Goal: Information Seeking & Learning: Learn about a topic

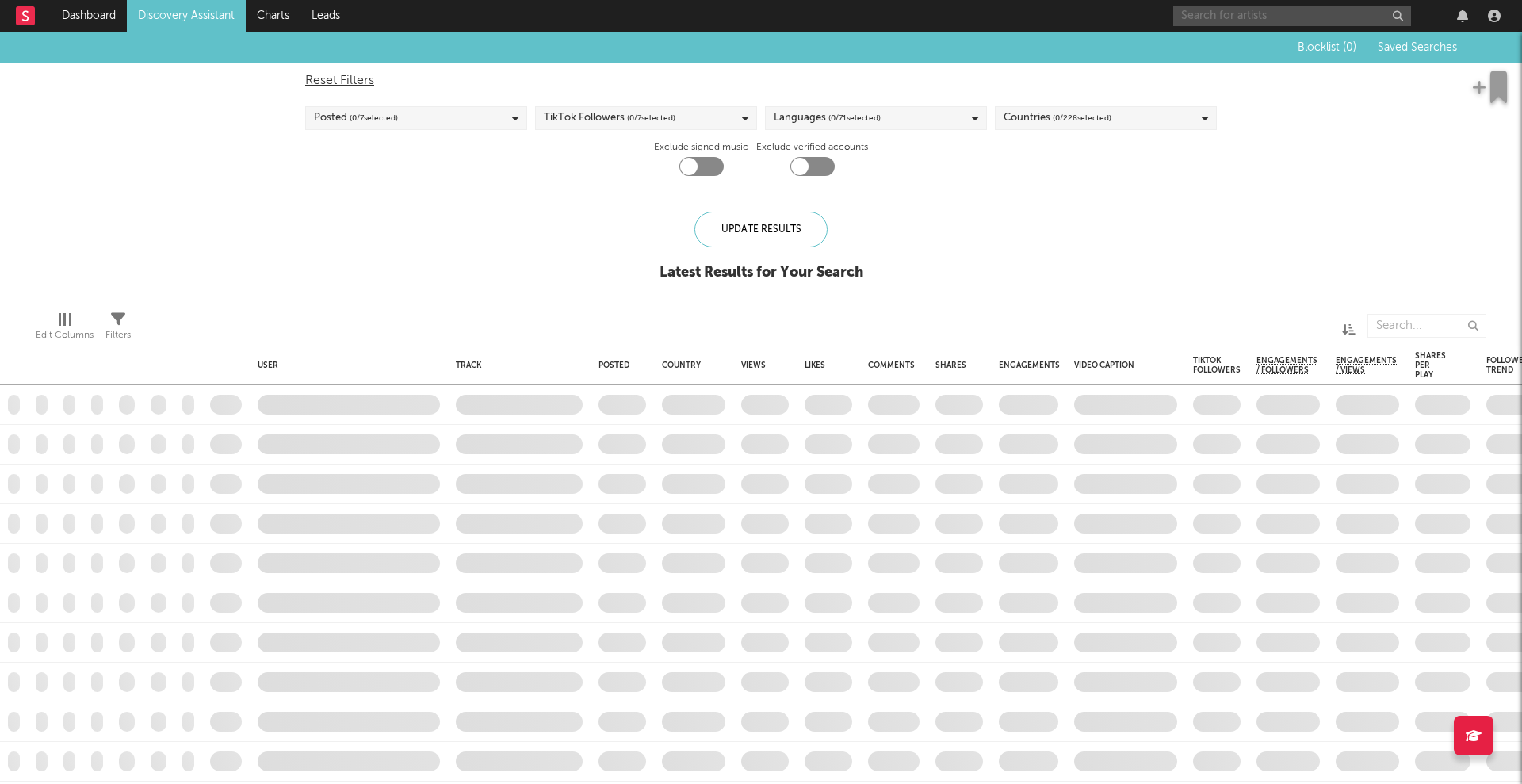
click at [1211, 15] on input "text" at bounding box center [1292, 15] width 238 height 20
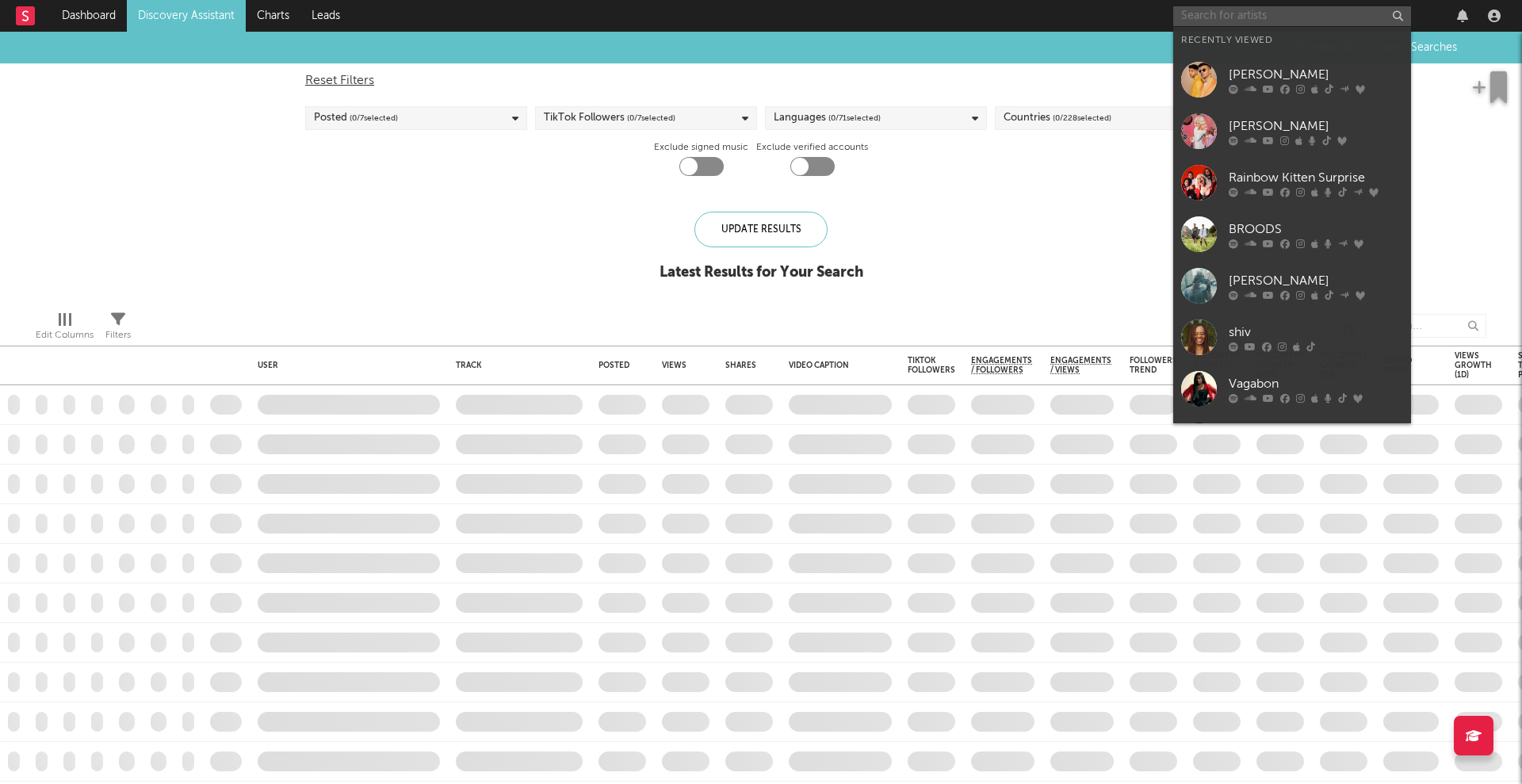
checkbox input "true"
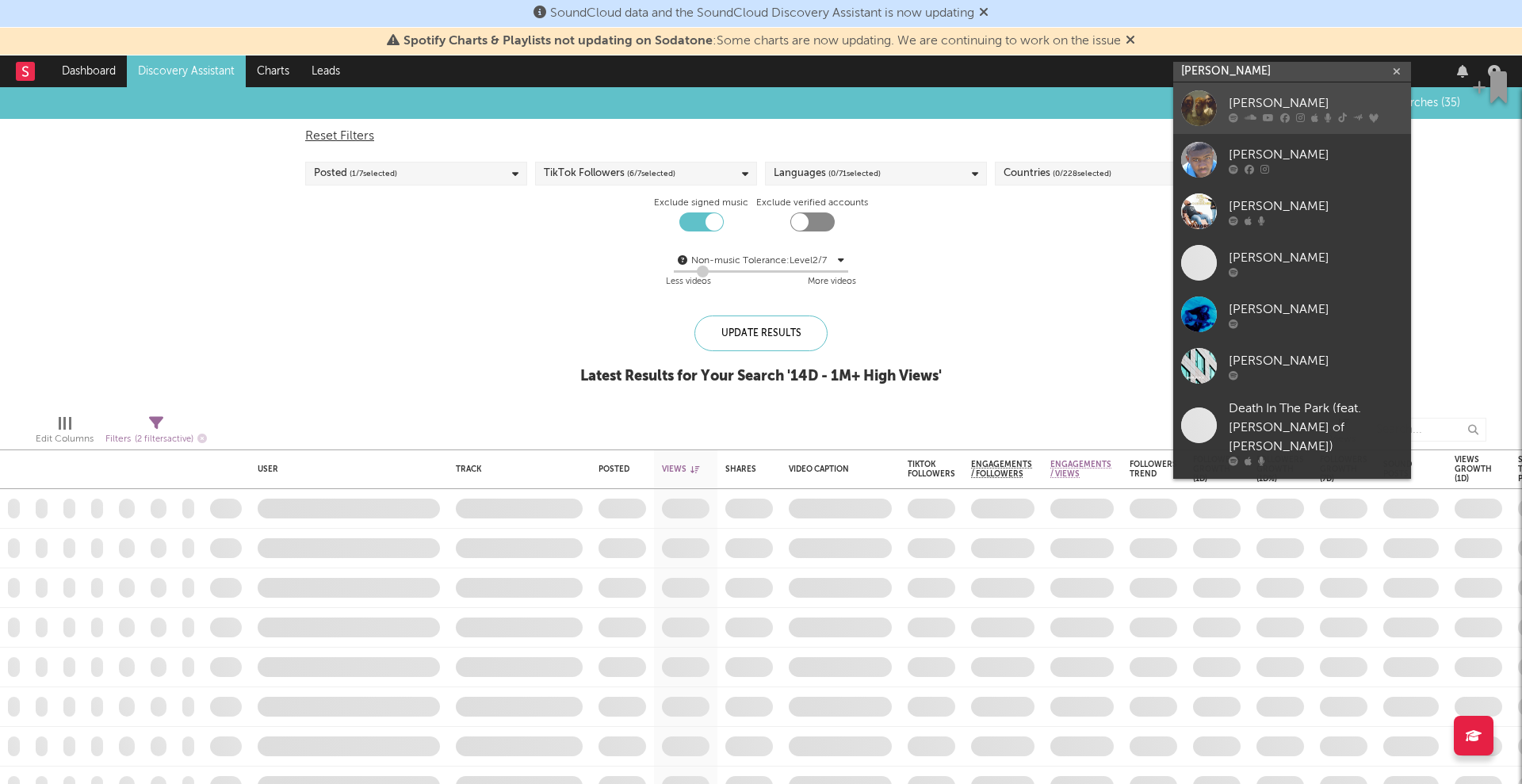
type input "[PERSON_NAME]"
click at [1241, 99] on div "[PERSON_NAME]" at bounding box center [1315, 103] width 174 height 19
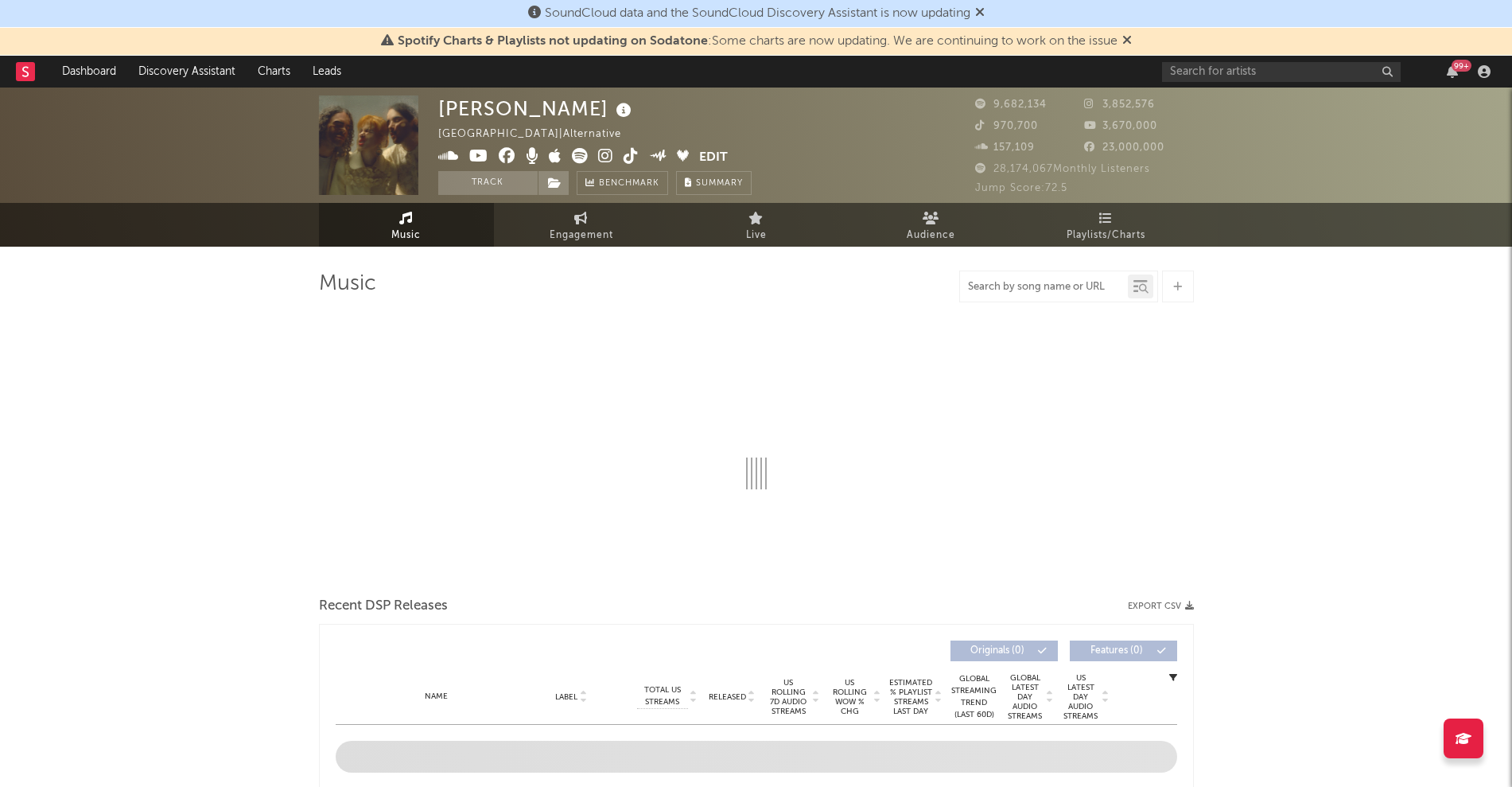
click at [1054, 291] on input "text" at bounding box center [1043, 287] width 168 height 13
type input "exception"
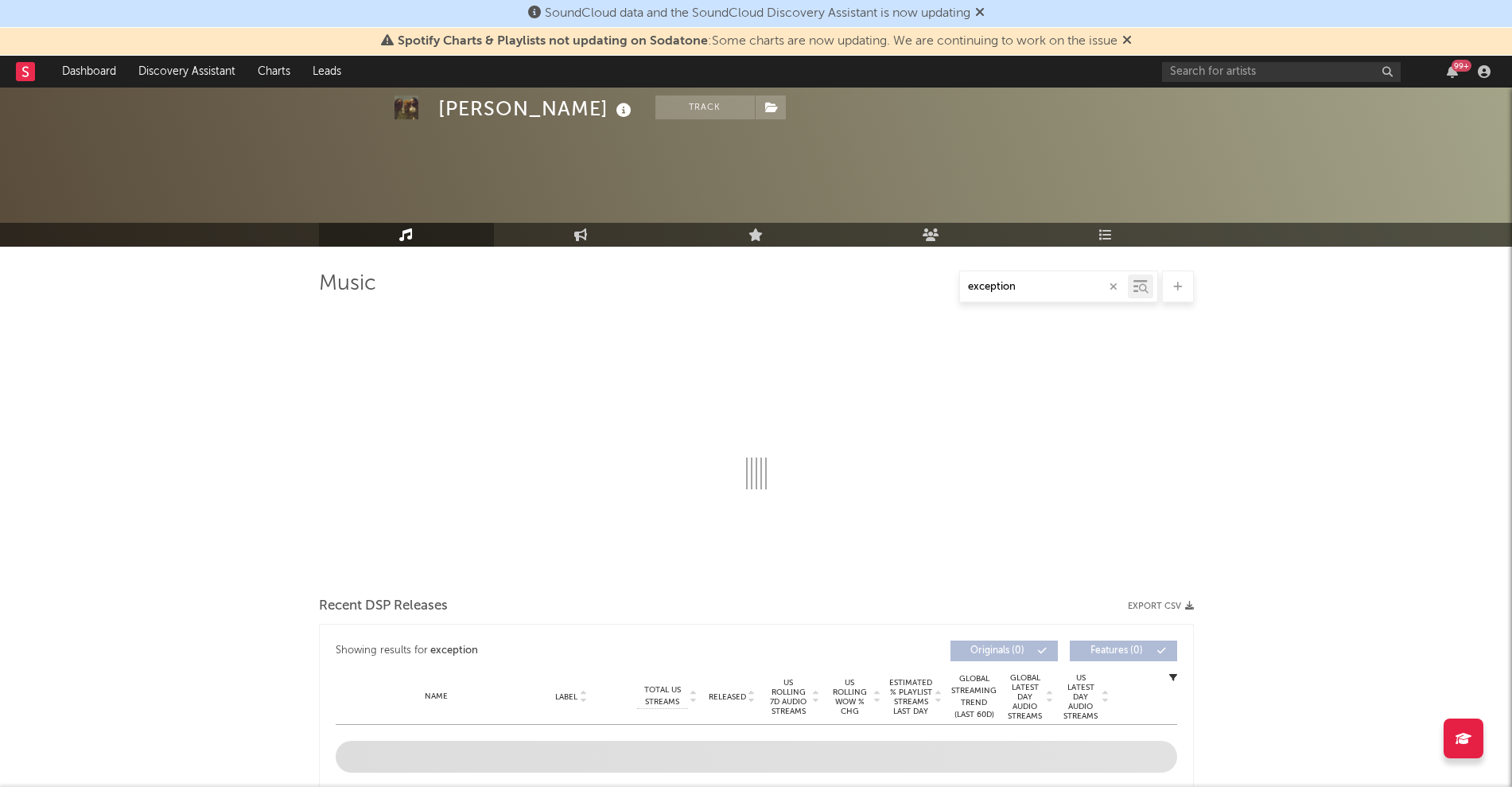
scroll to position [299, 0]
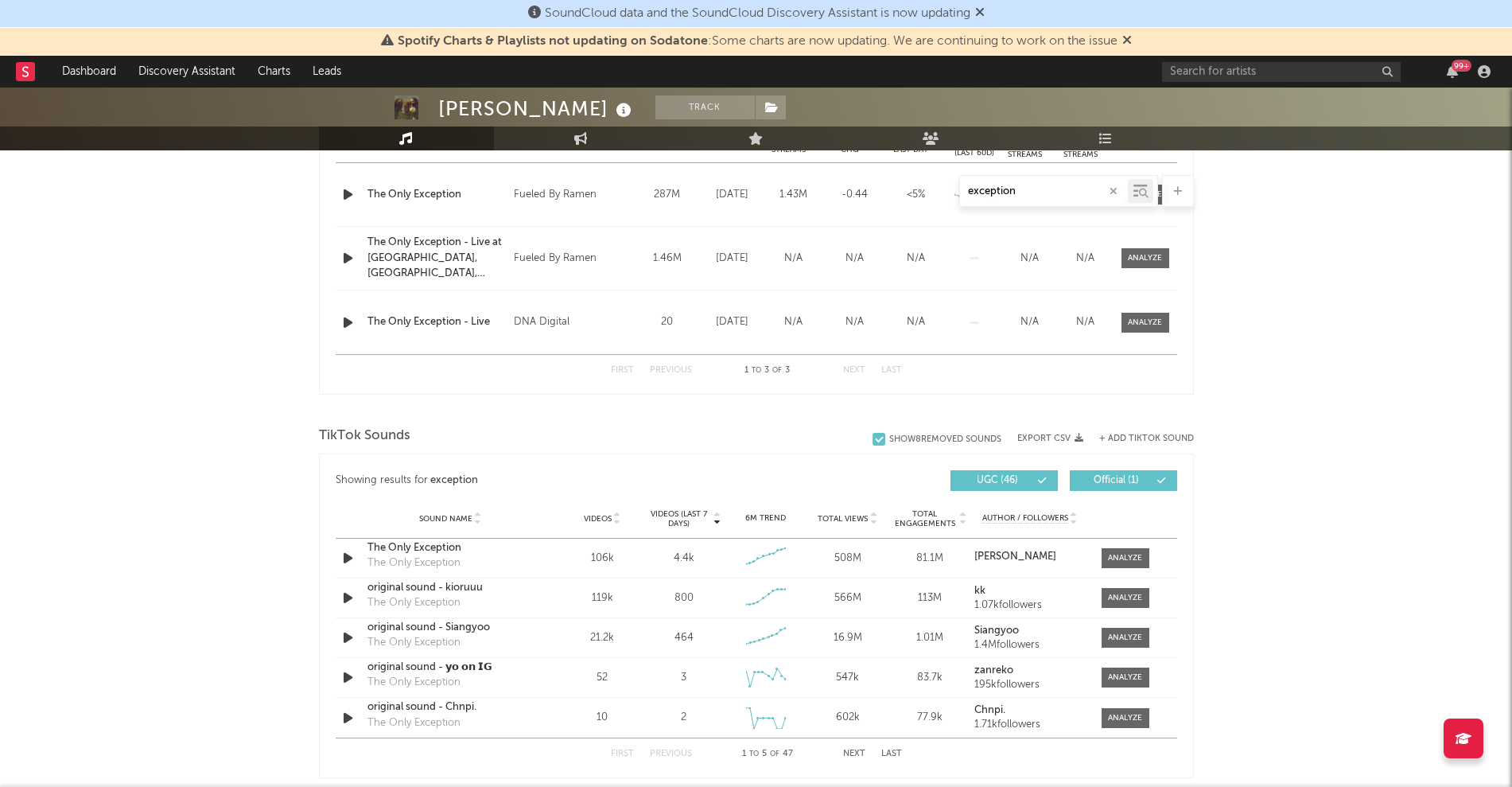
select select "6m"
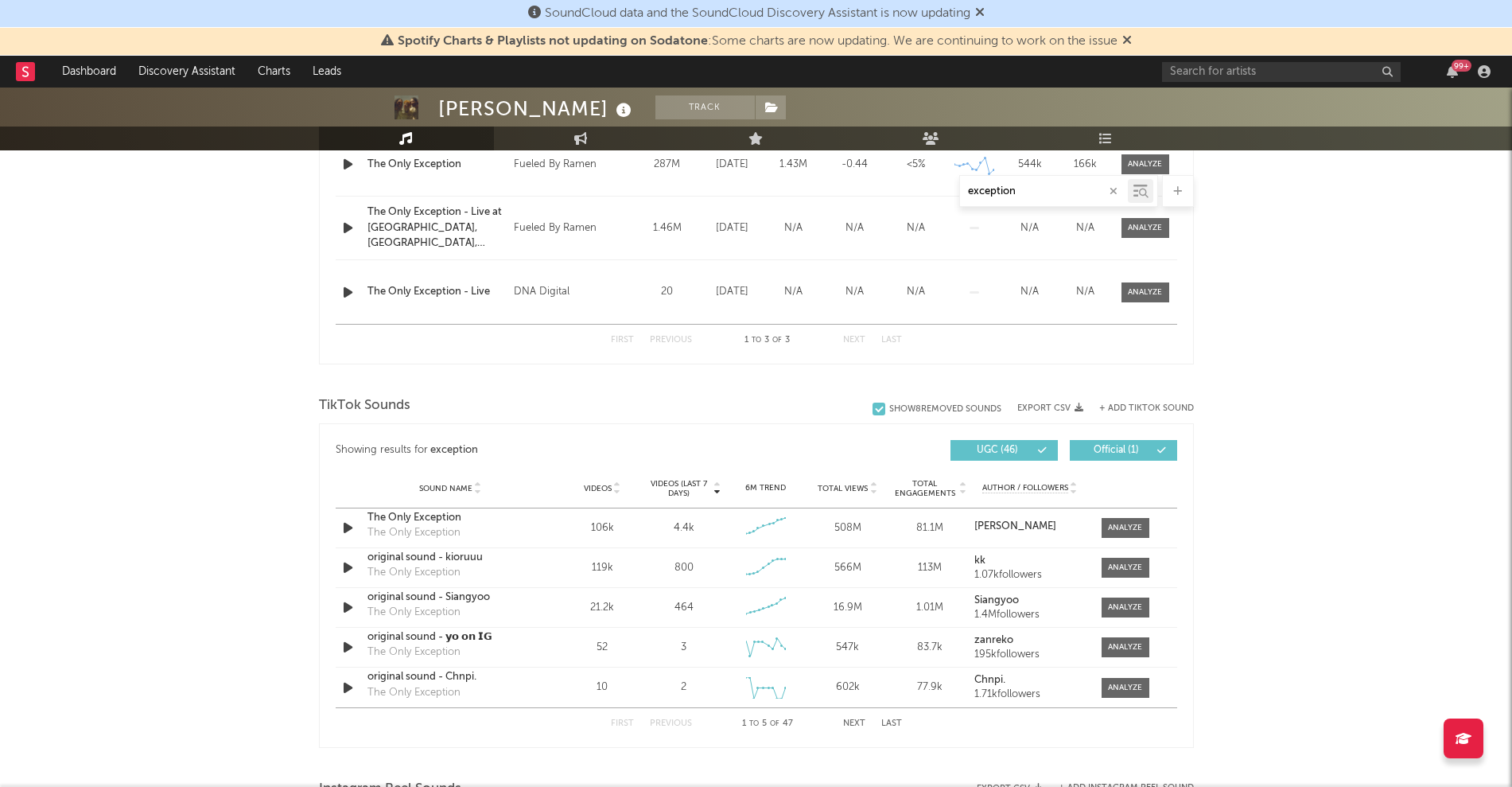
scroll to position [821, 0]
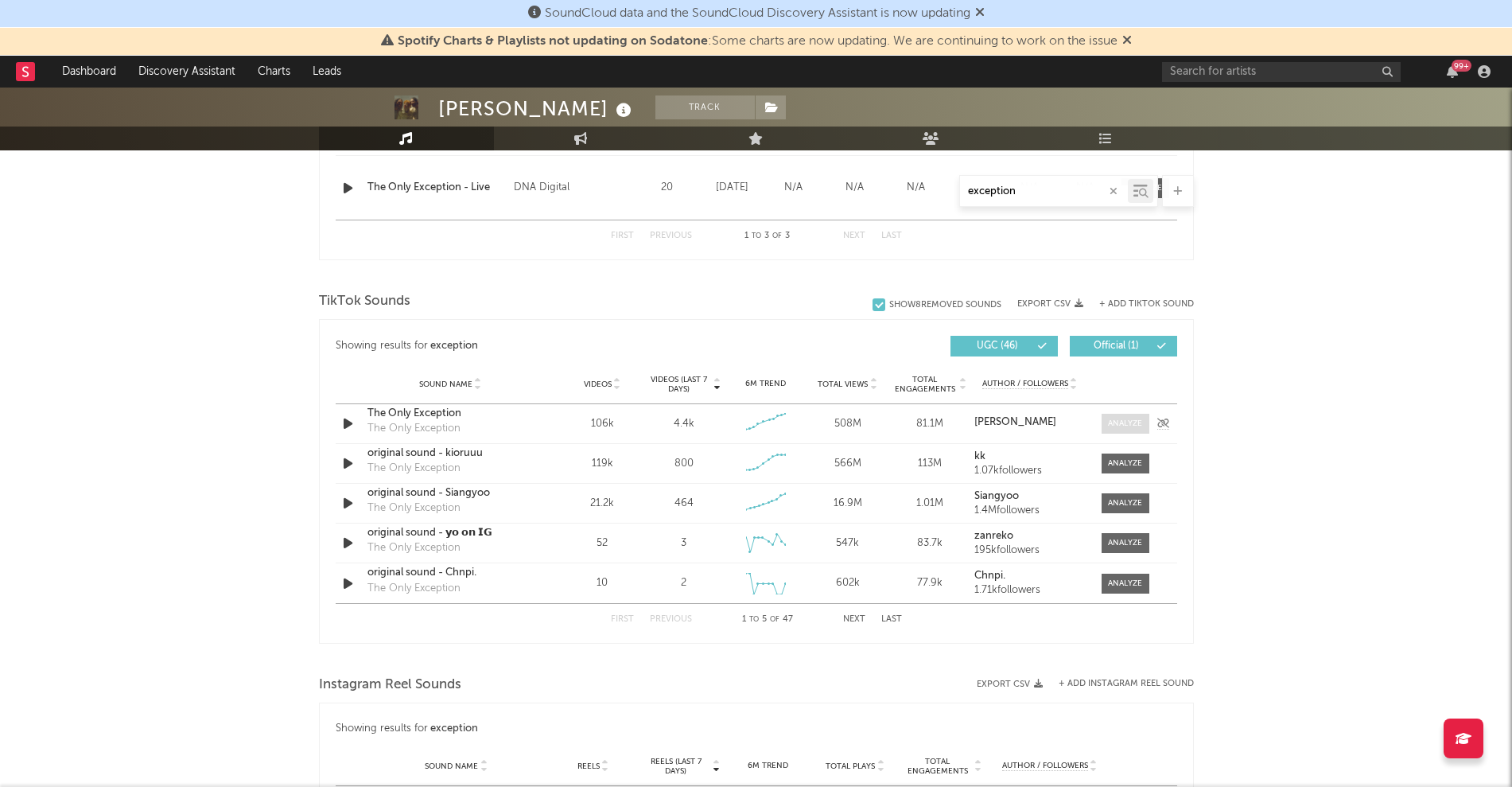
type input "exception"
click at [1135, 427] on div at bounding box center [1125, 424] width 34 height 12
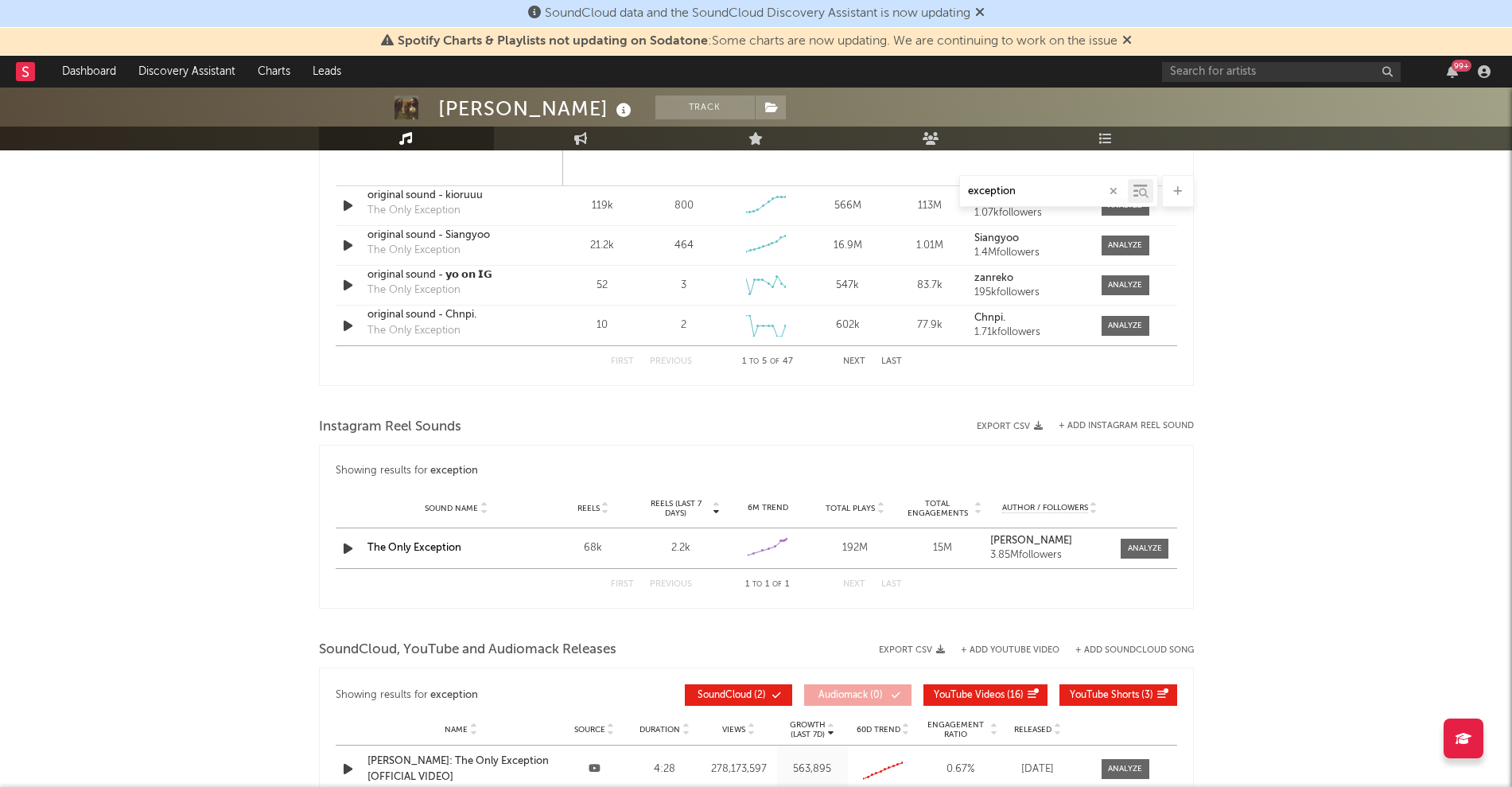
scroll to position [1617, 0]
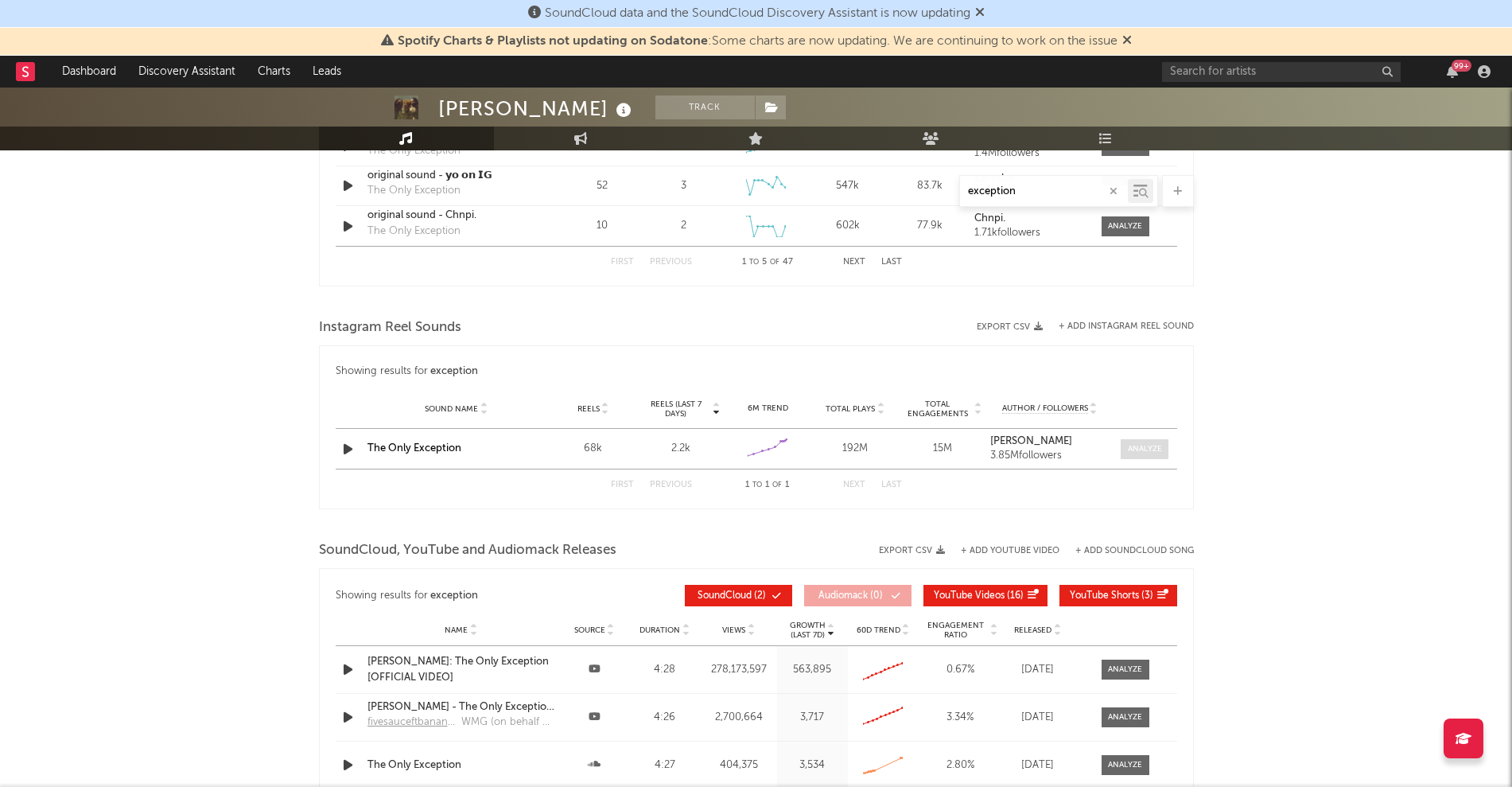
click at [1157, 450] on div at bounding box center [1145, 449] width 34 height 12
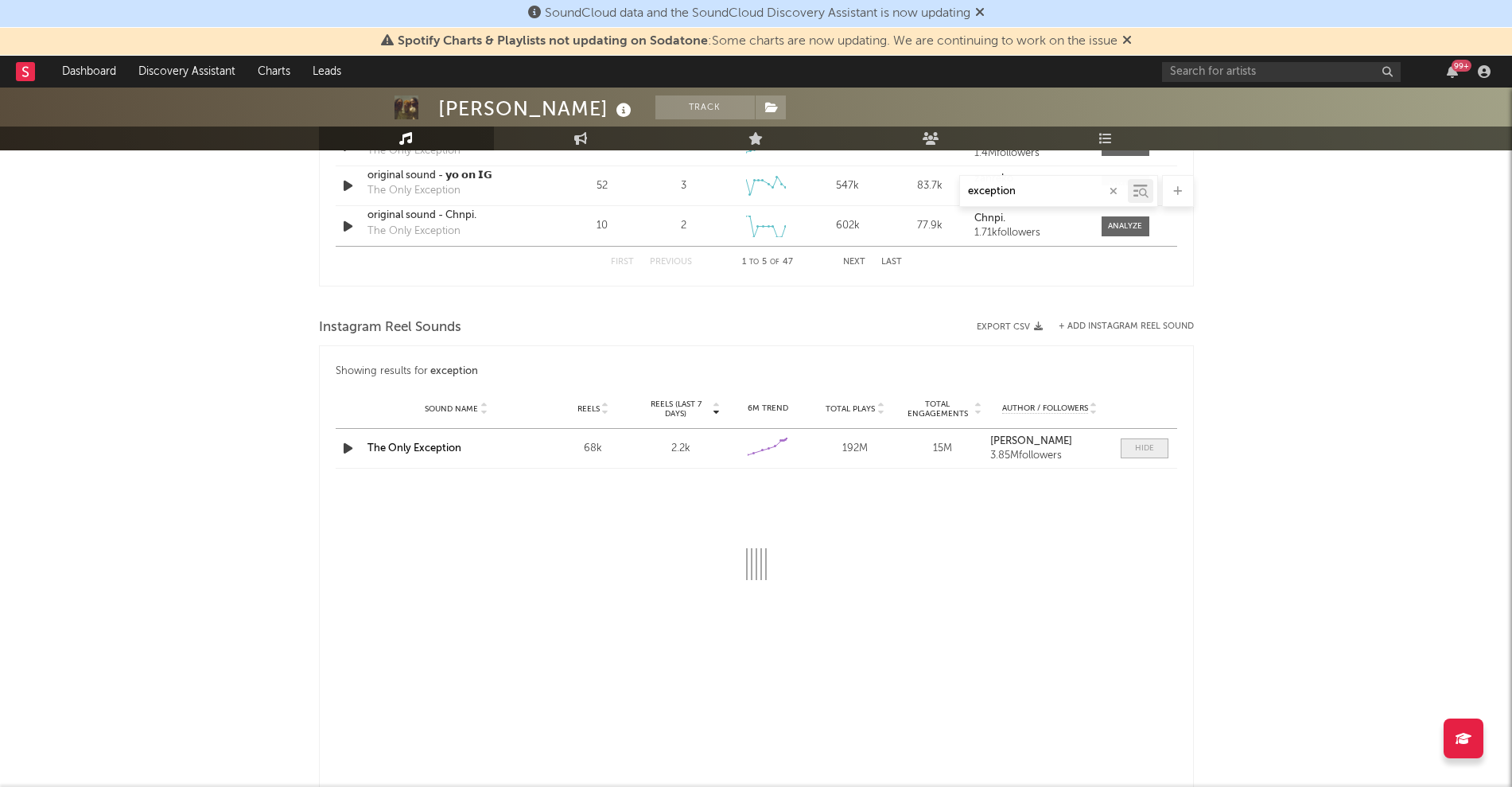
select select "6m"
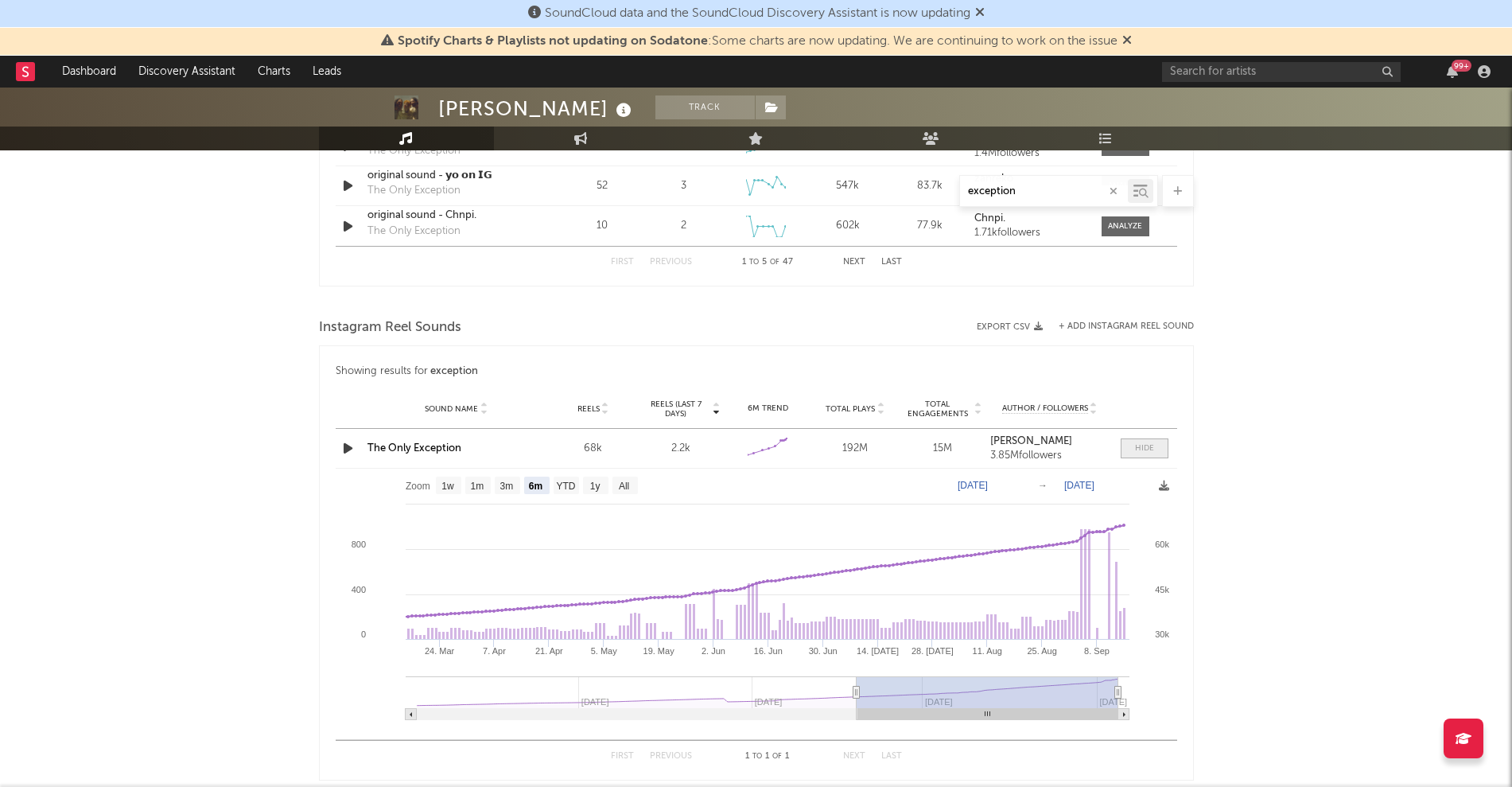
click at [1154, 445] on div at bounding box center [1145, 449] width 19 height 12
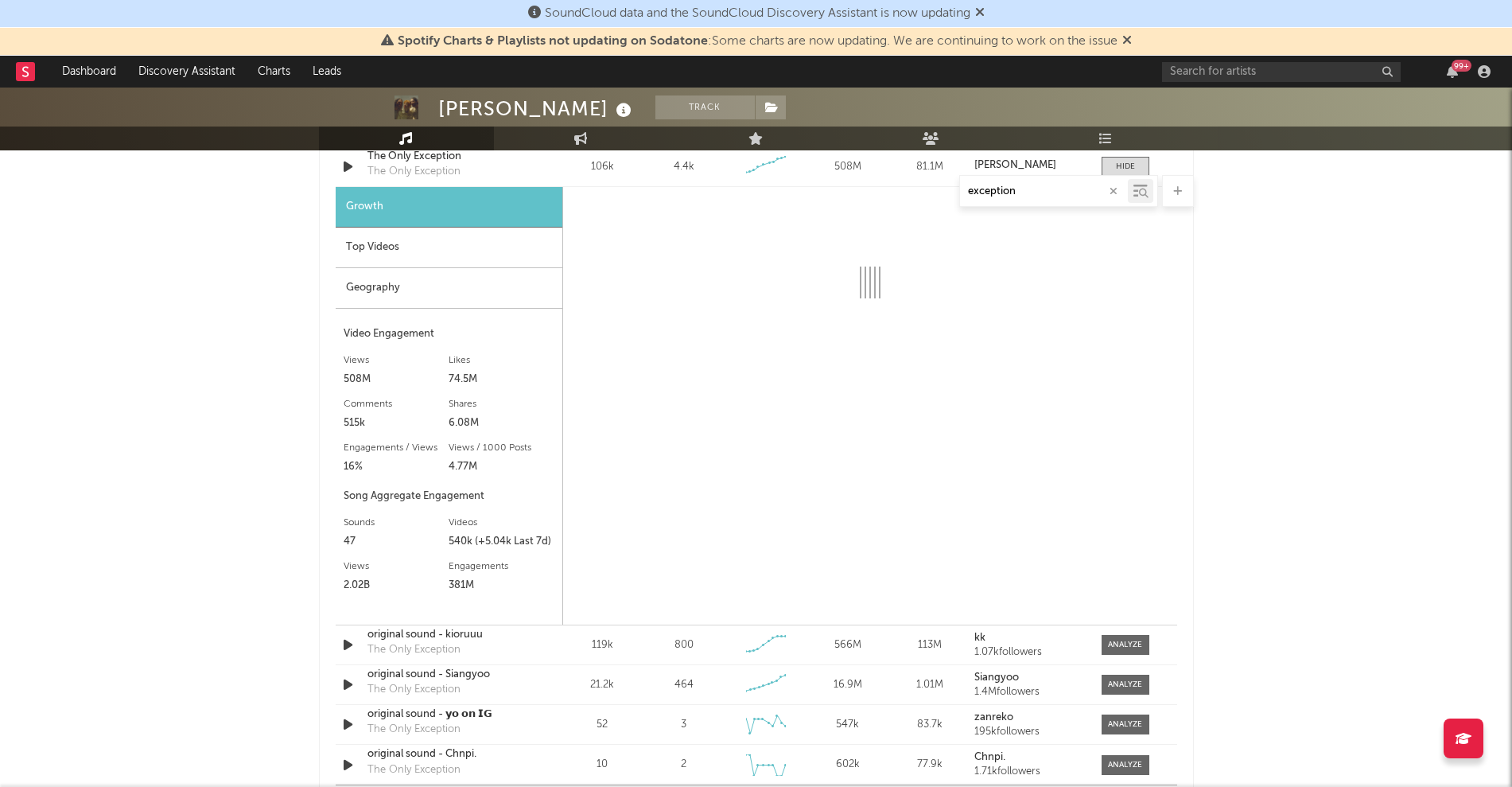
scroll to position [979, 0]
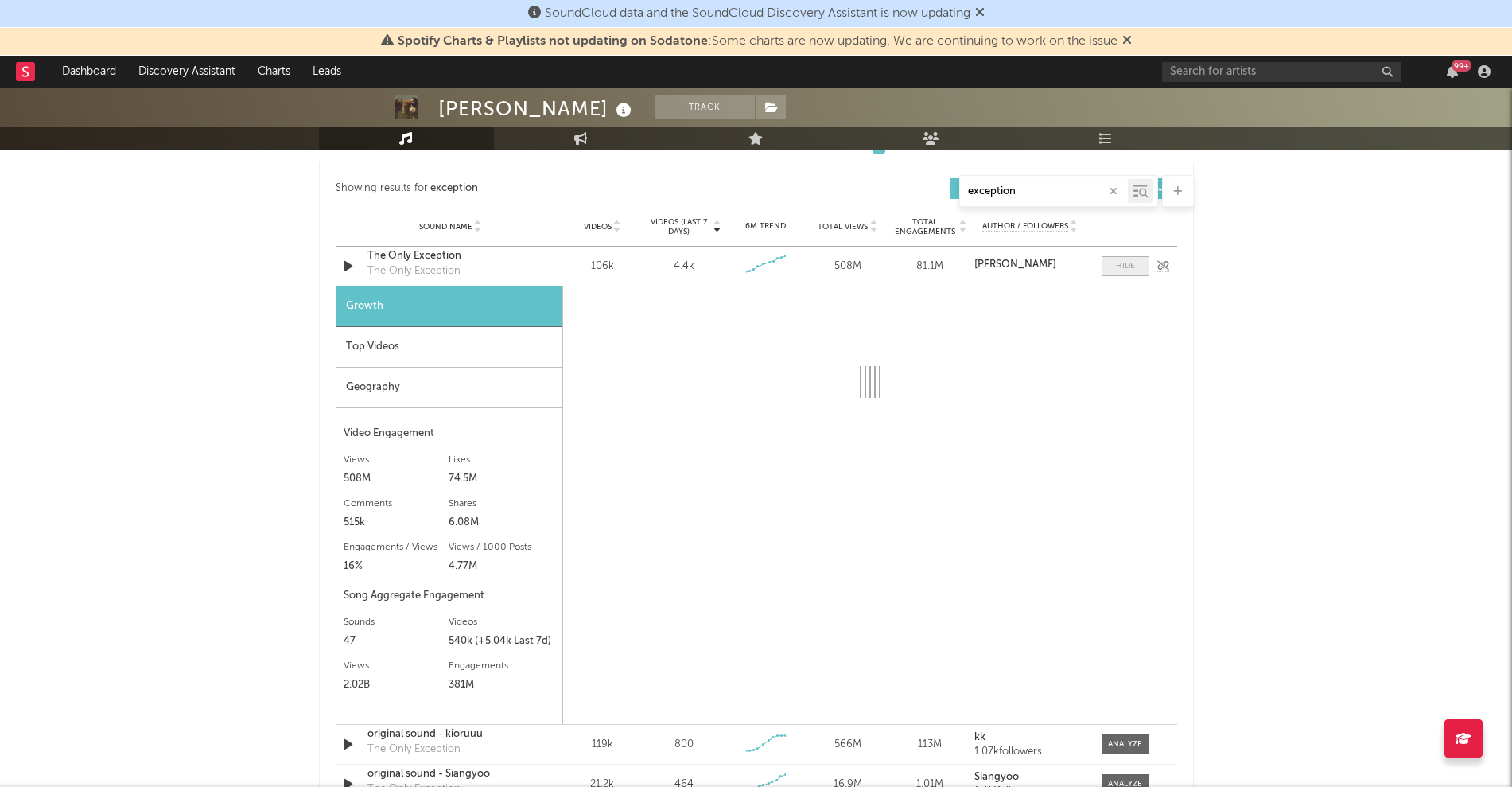
click at [1124, 262] on div at bounding box center [1125, 266] width 19 height 12
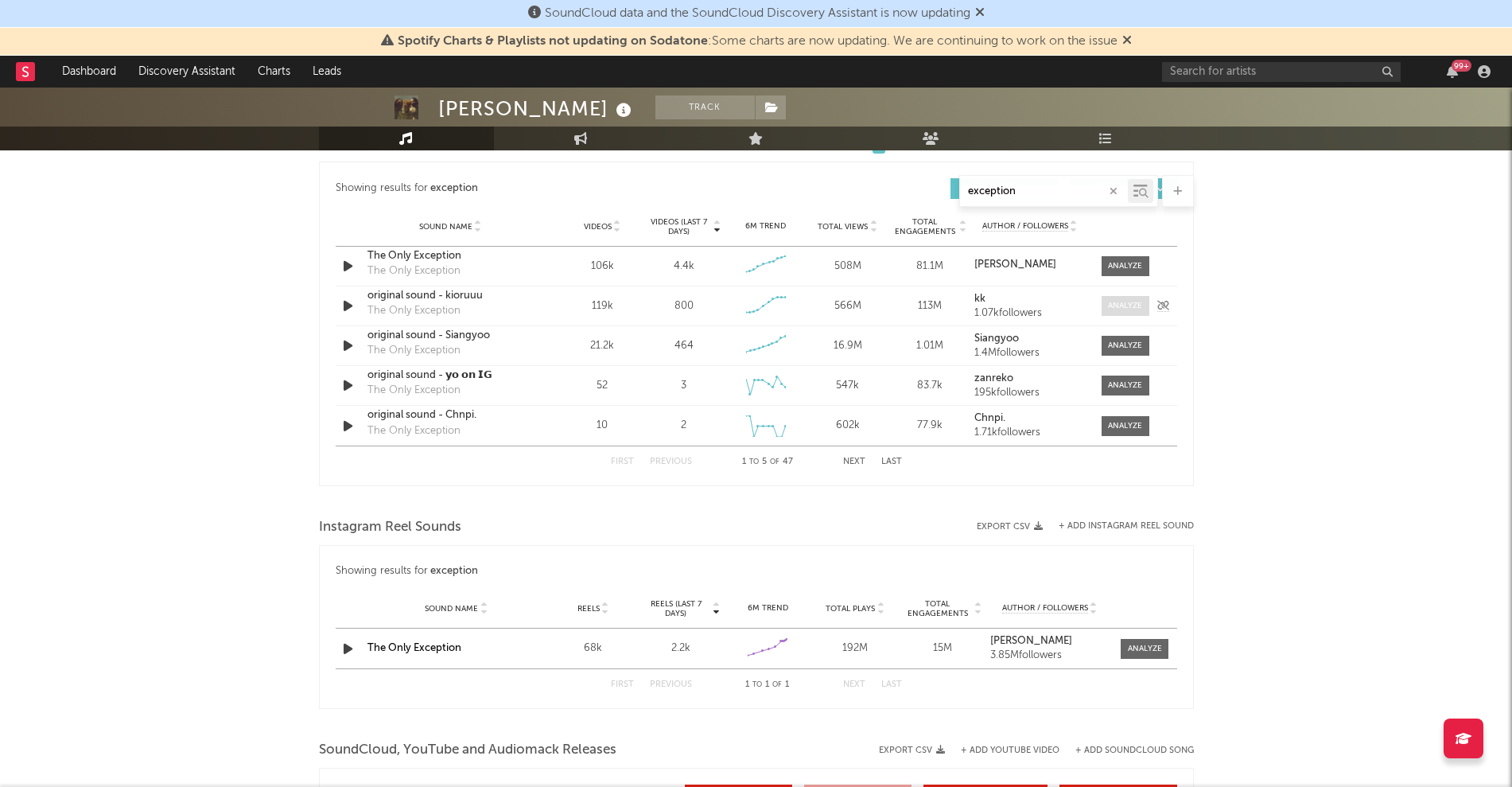
click at [1121, 300] on div at bounding box center [1125, 306] width 34 height 12
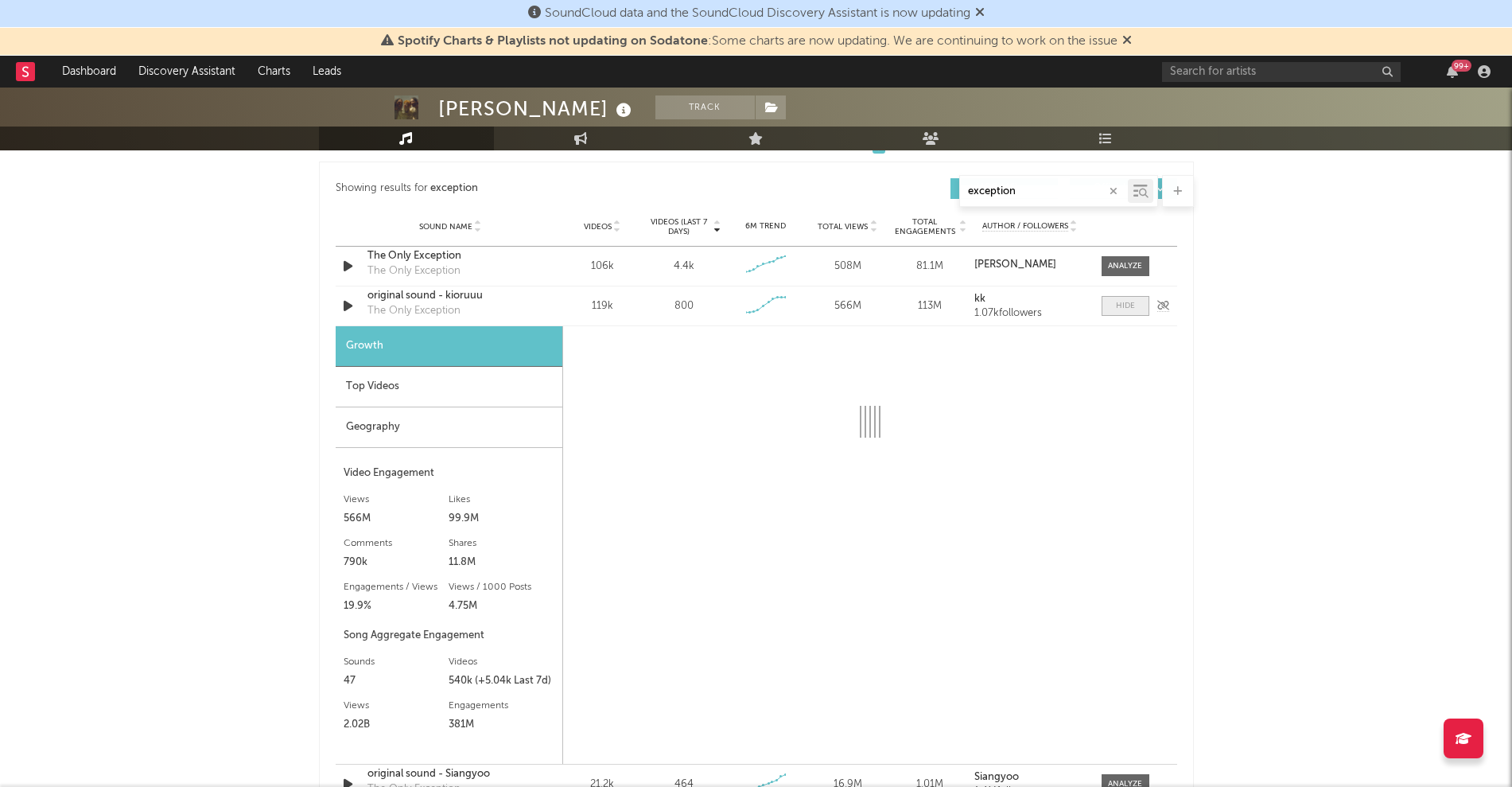
click at [1121, 300] on div at bounding box center [1125, 306] width 19 height 12
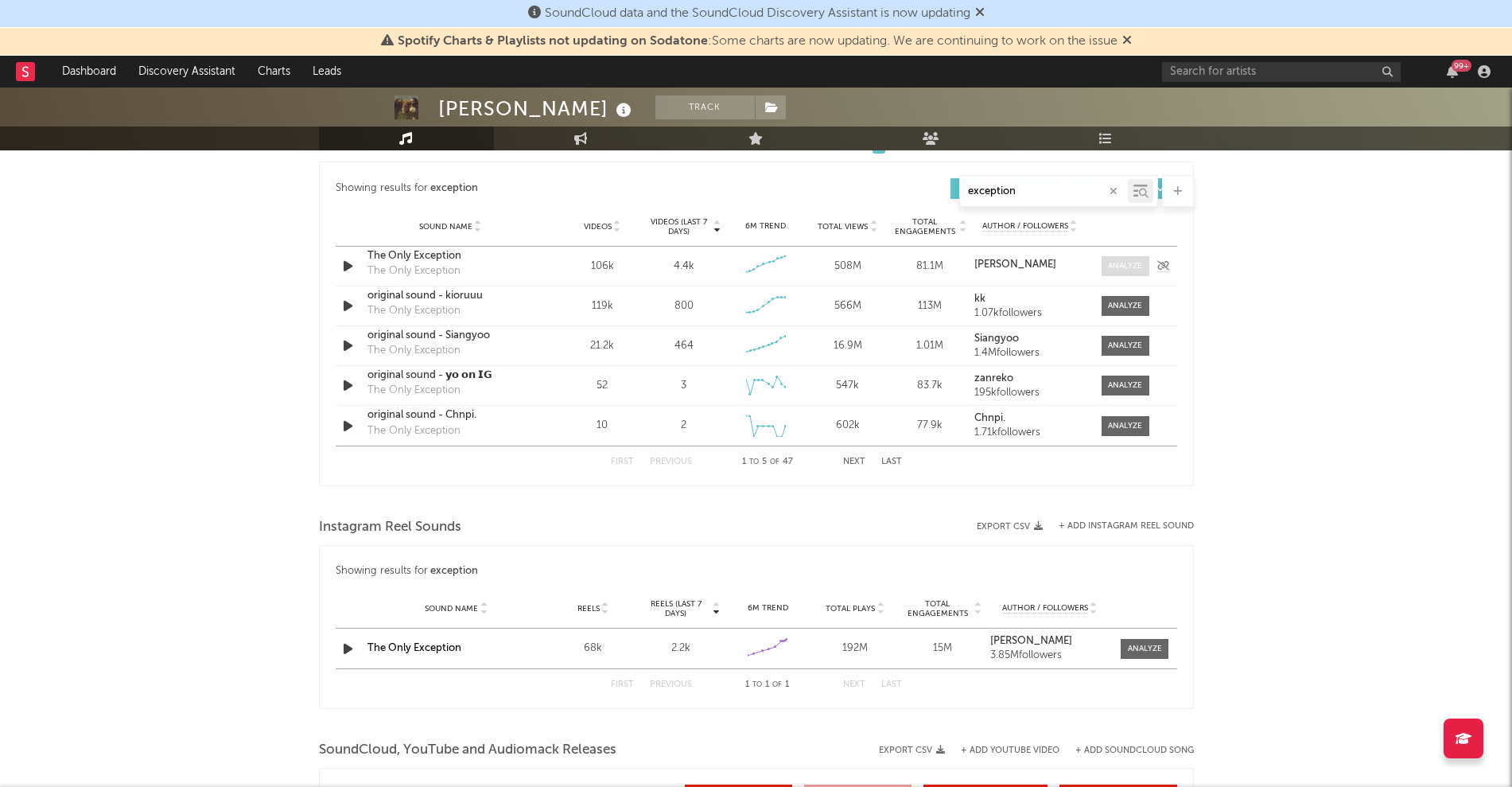
click at [1114, 266] on div at bounding box center [1125, 266] width 34 height 12
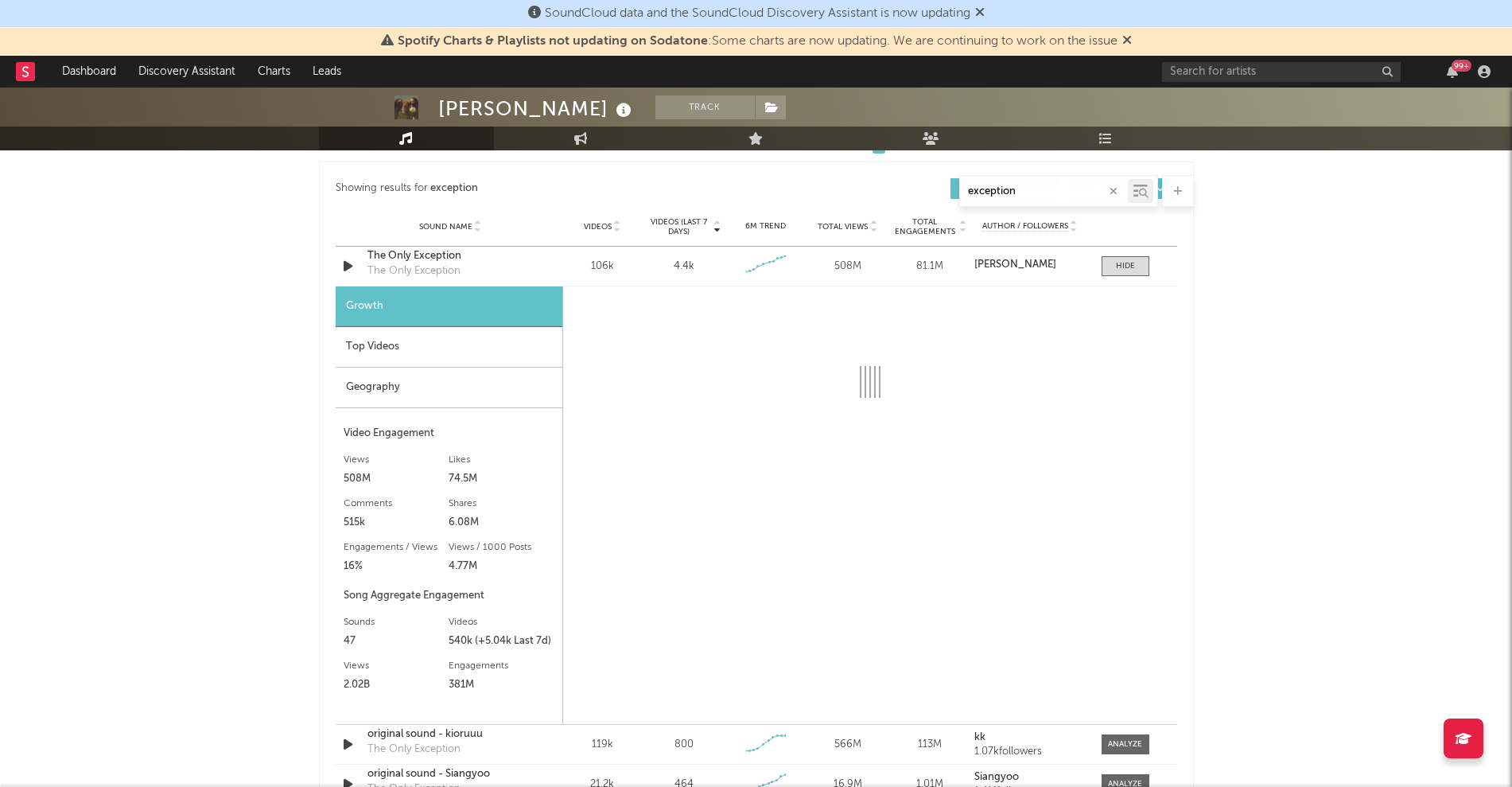
click at [421, 359] on div "Top Videos" at bounding box center [448, 347] width 226 height 40
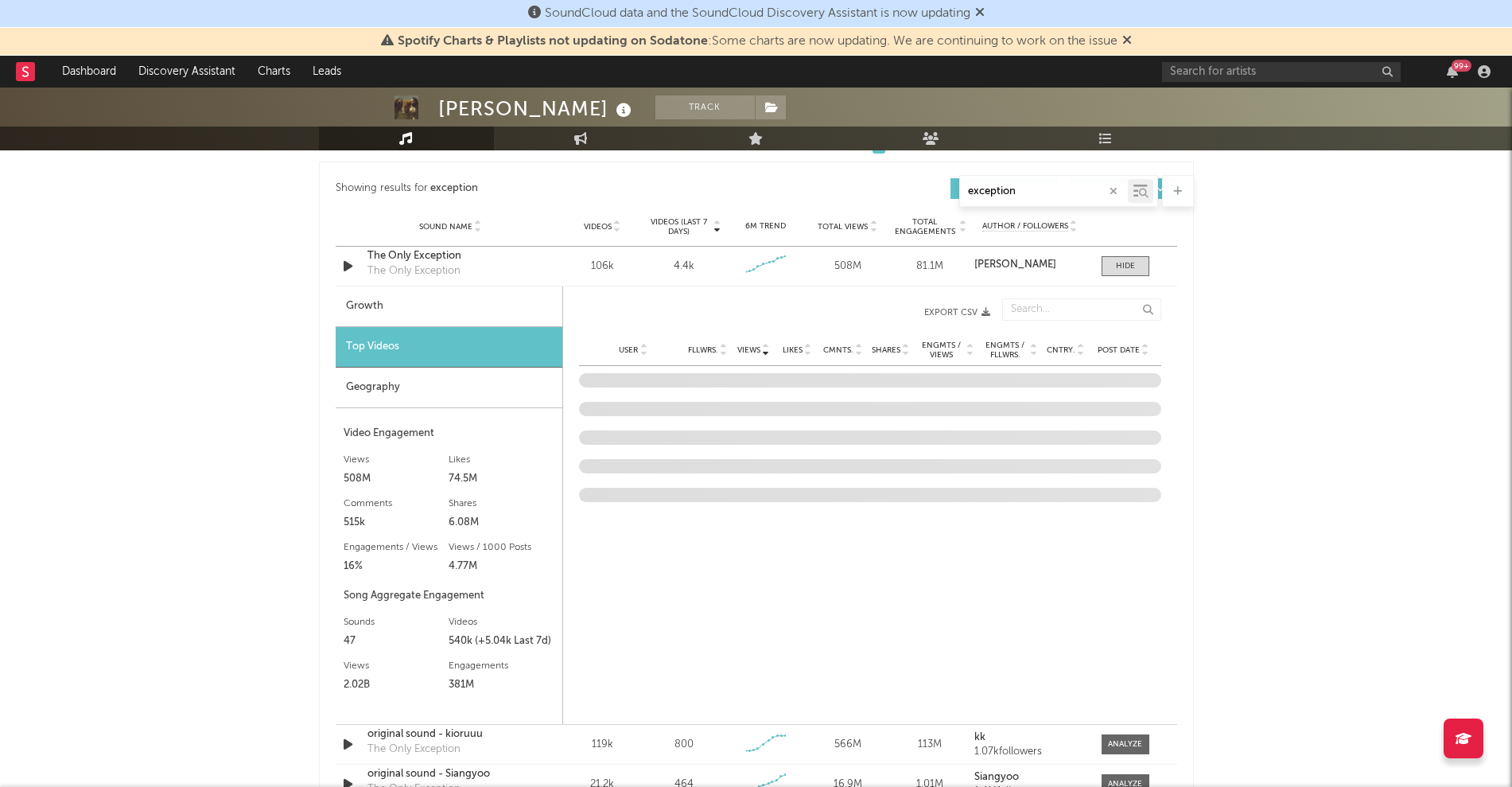
click at [442, 304] on div "Growth" at bounding box center [448, 307] width 226 height 40
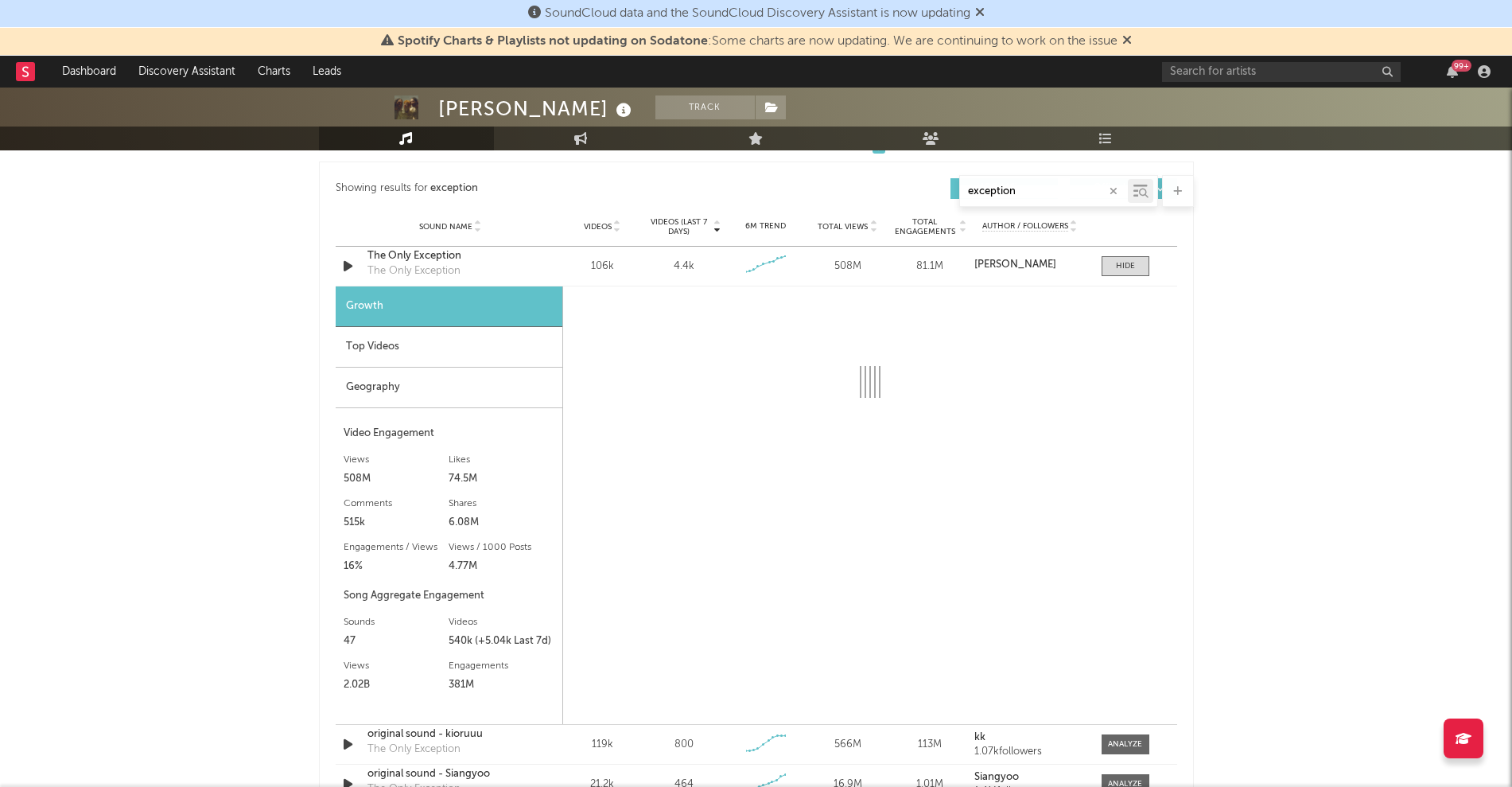
select select "6m"
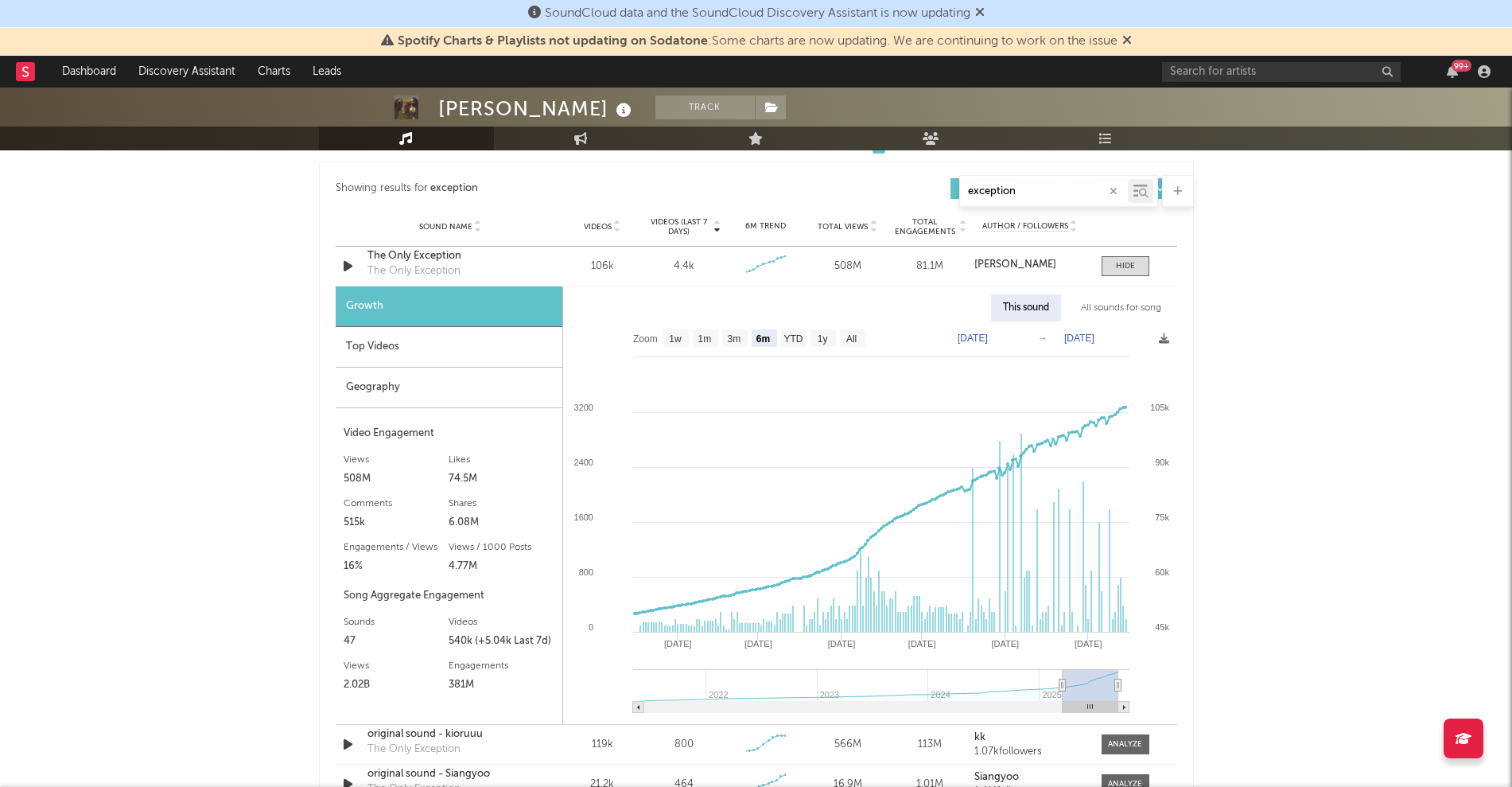
click at [1096, 308] on div "All sounds for song" at bounding box center [1120, 307] width 104 height 27
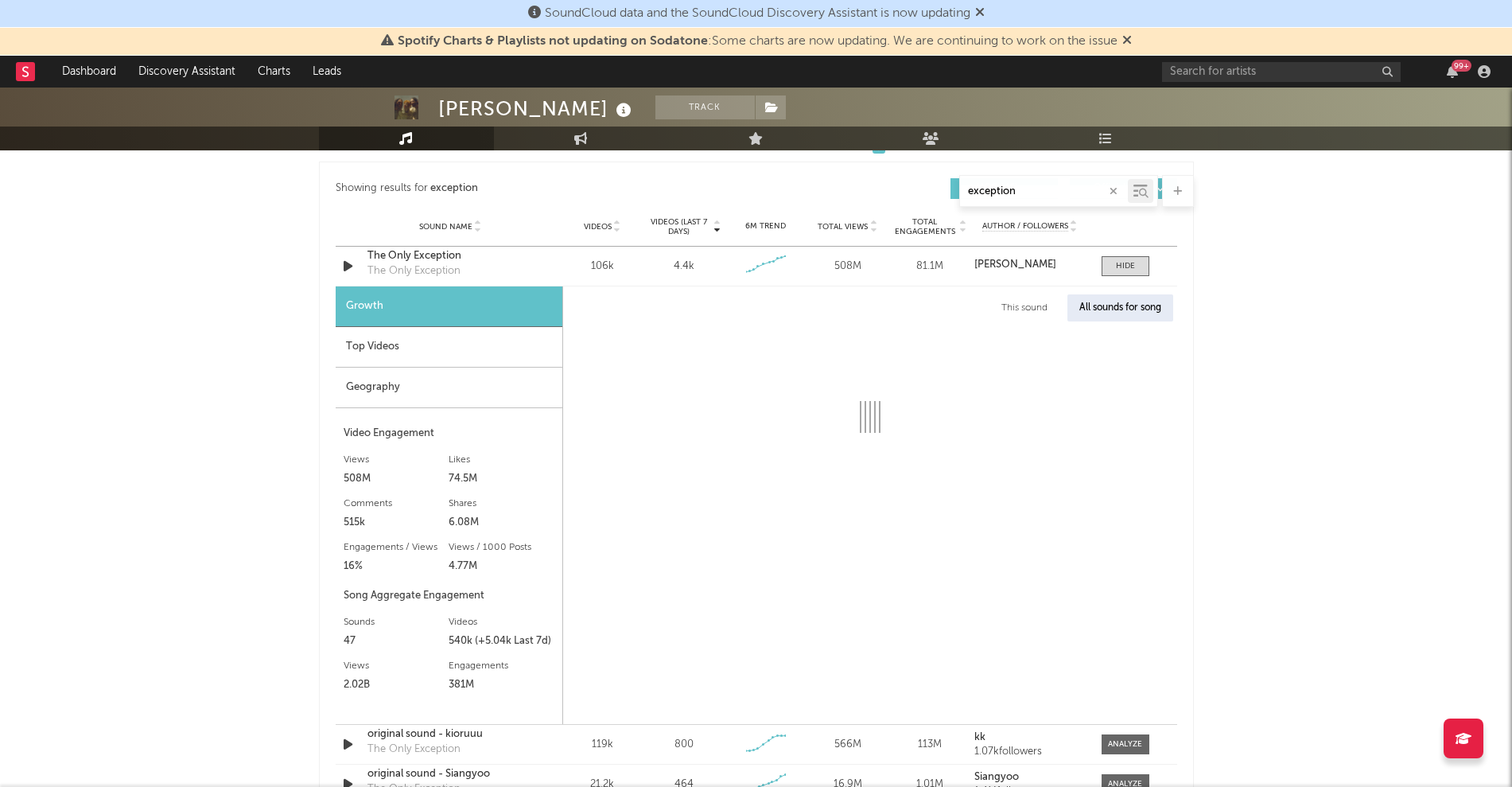
select select "1w"
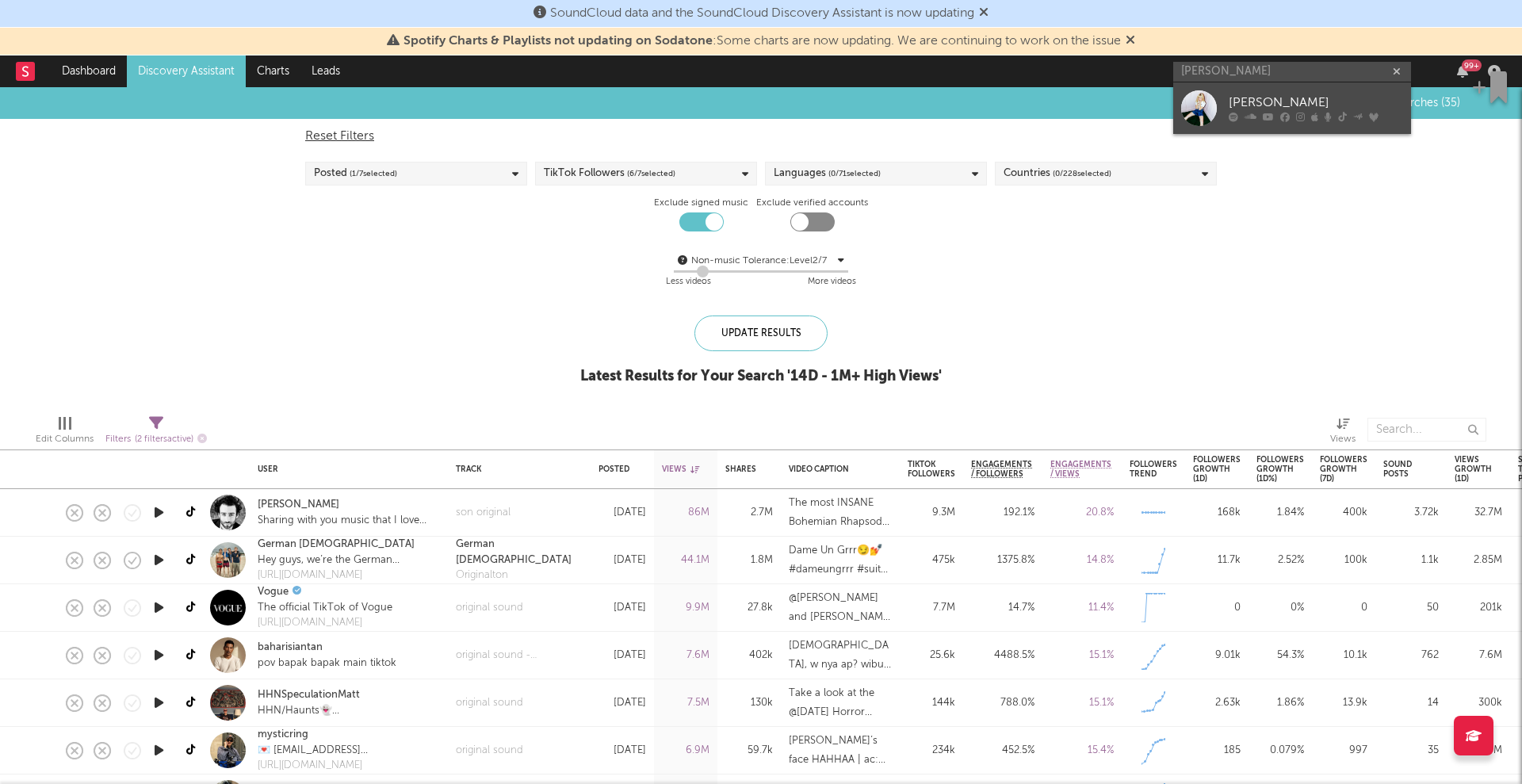
type input "[PERSON_NAME]"
click at [1298, 100] on div "[PERSON_NAME]" at bounding box center [1315, 103] width 174 height 19
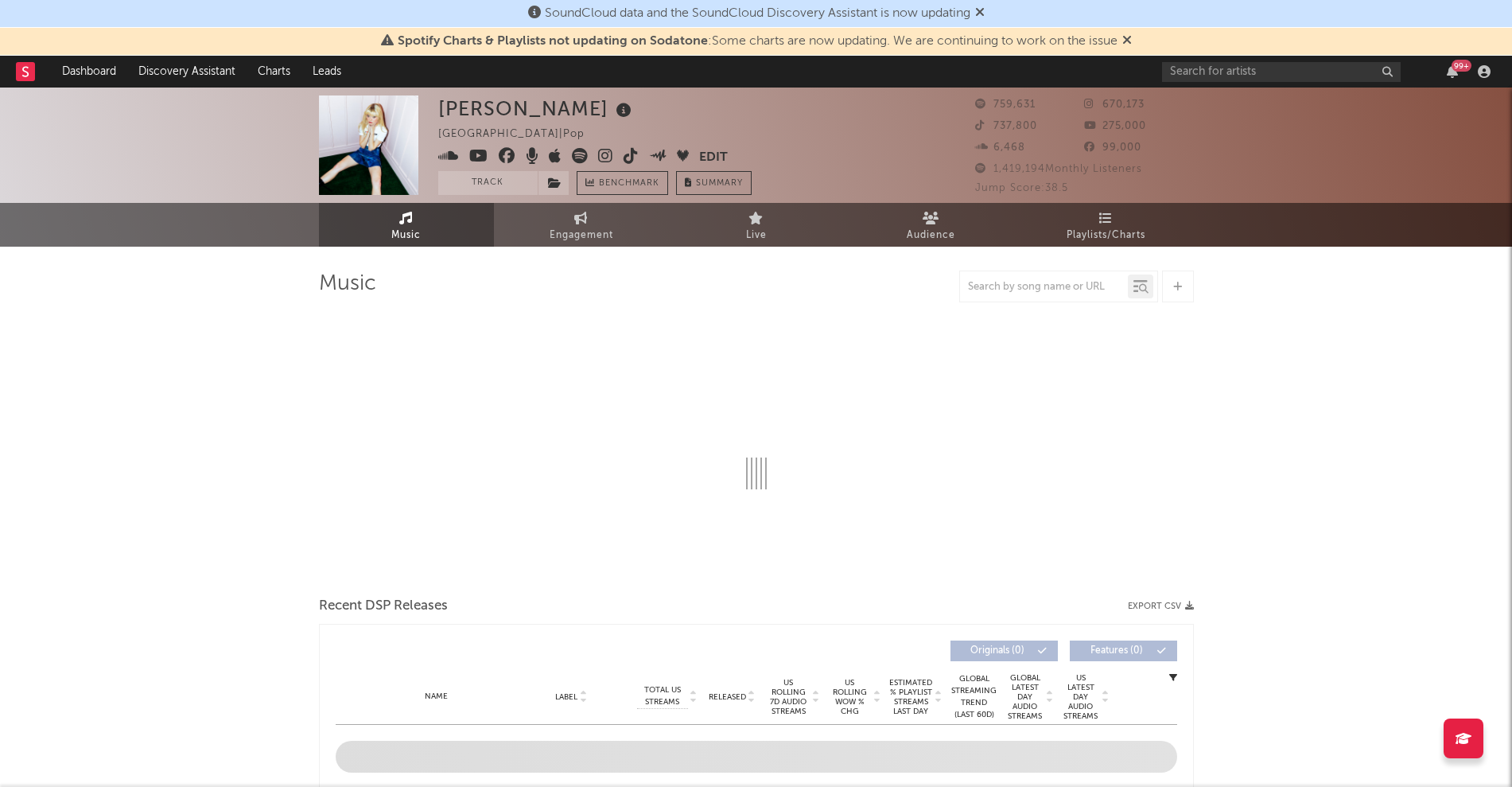
select select "6m"
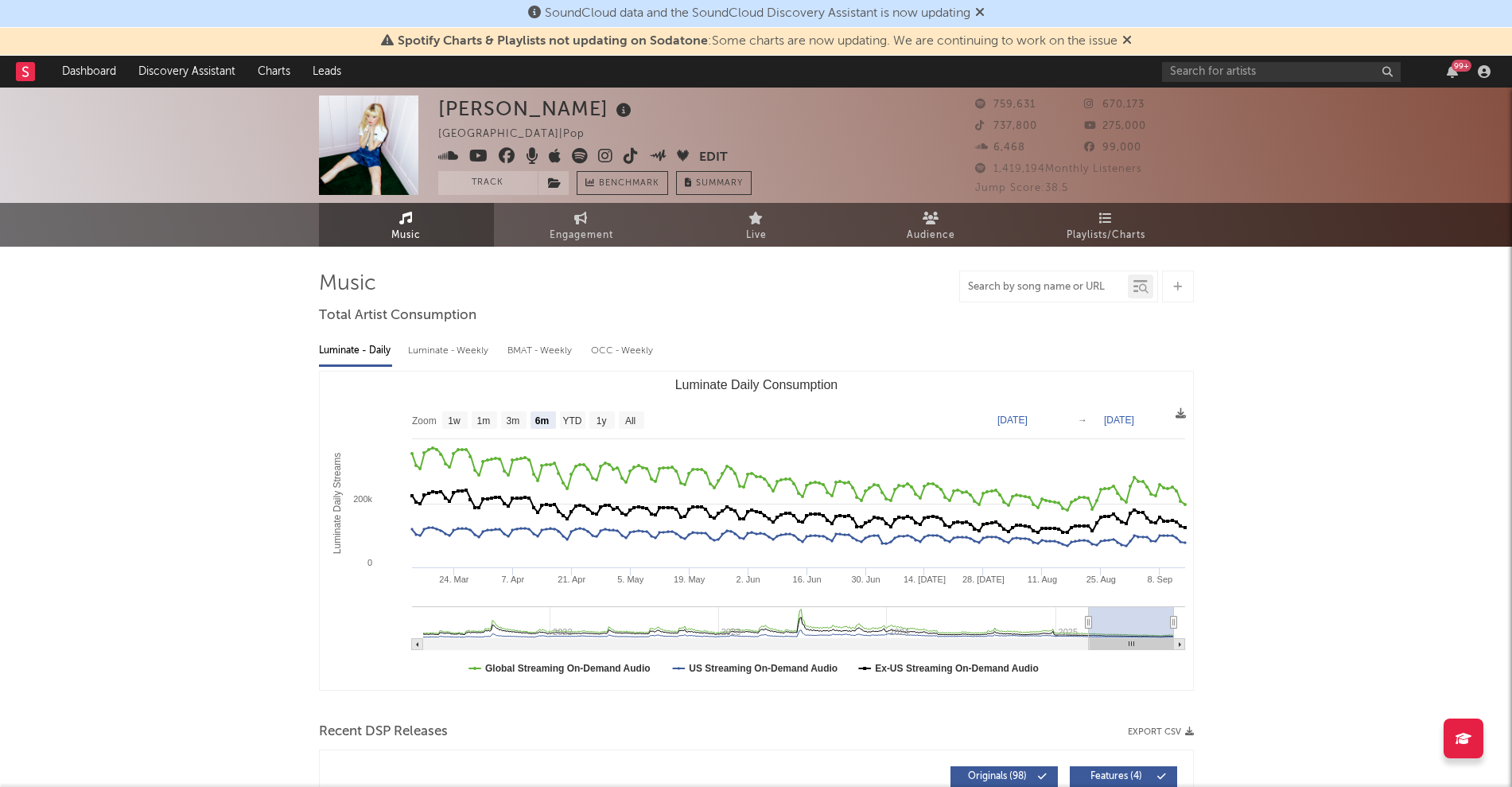
click at [991, 292] on div at bounding box center [1043, 287] width 168 height 20
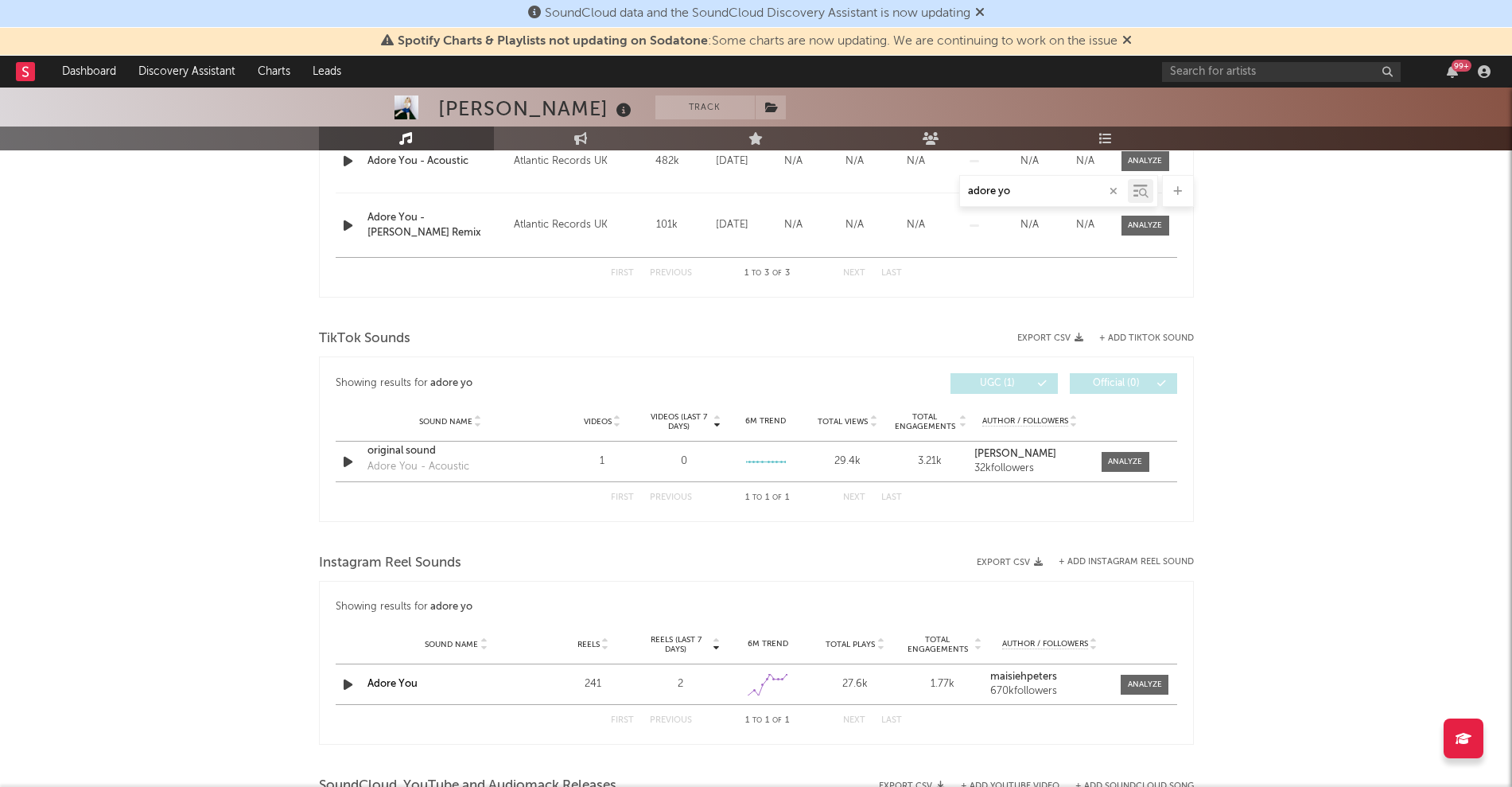
scroll to position [895, 0]
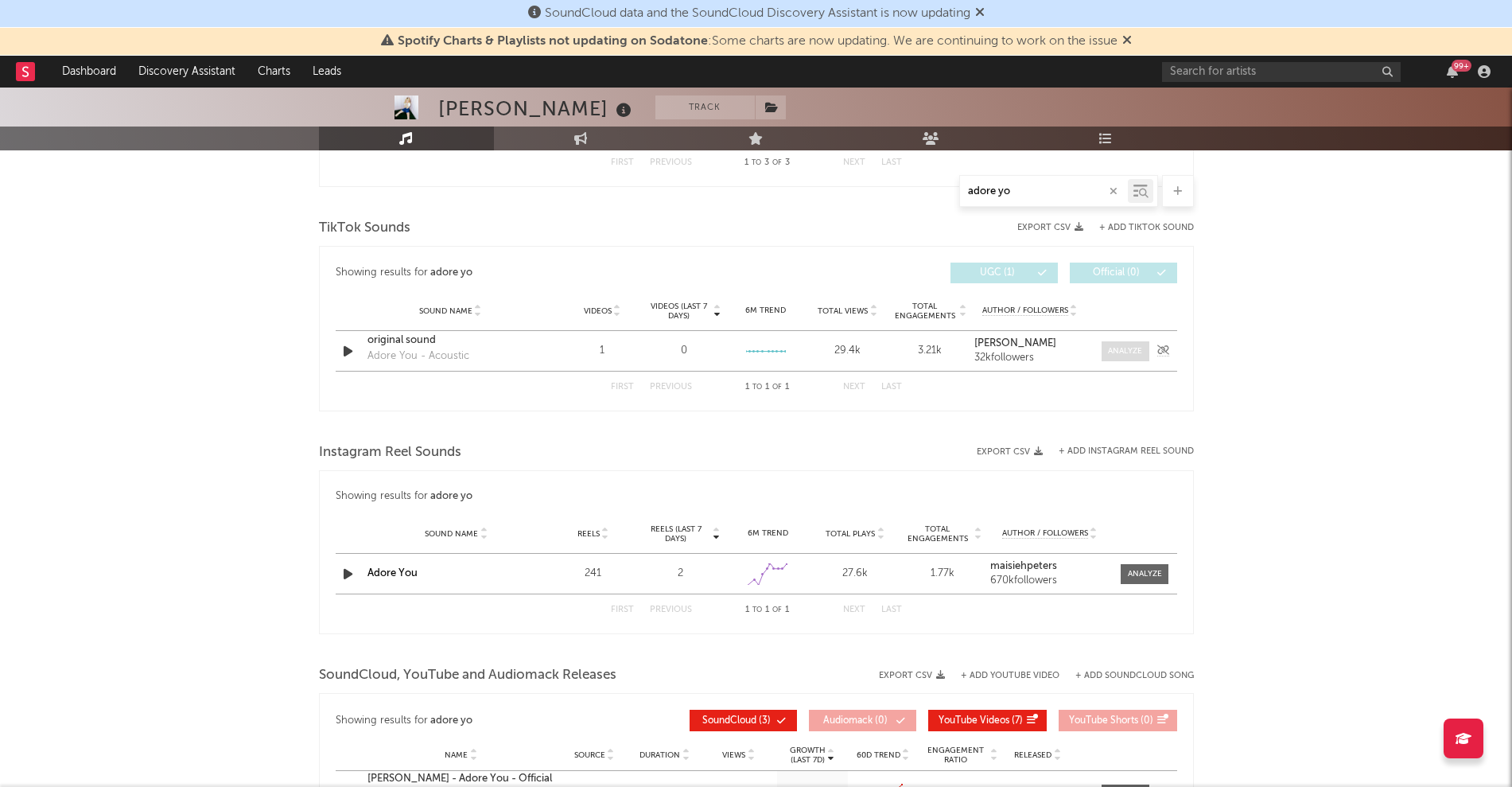
type input "adore yo"
click at [1130, 350] on div at bounding box center [1125, 351] width 34 height 12
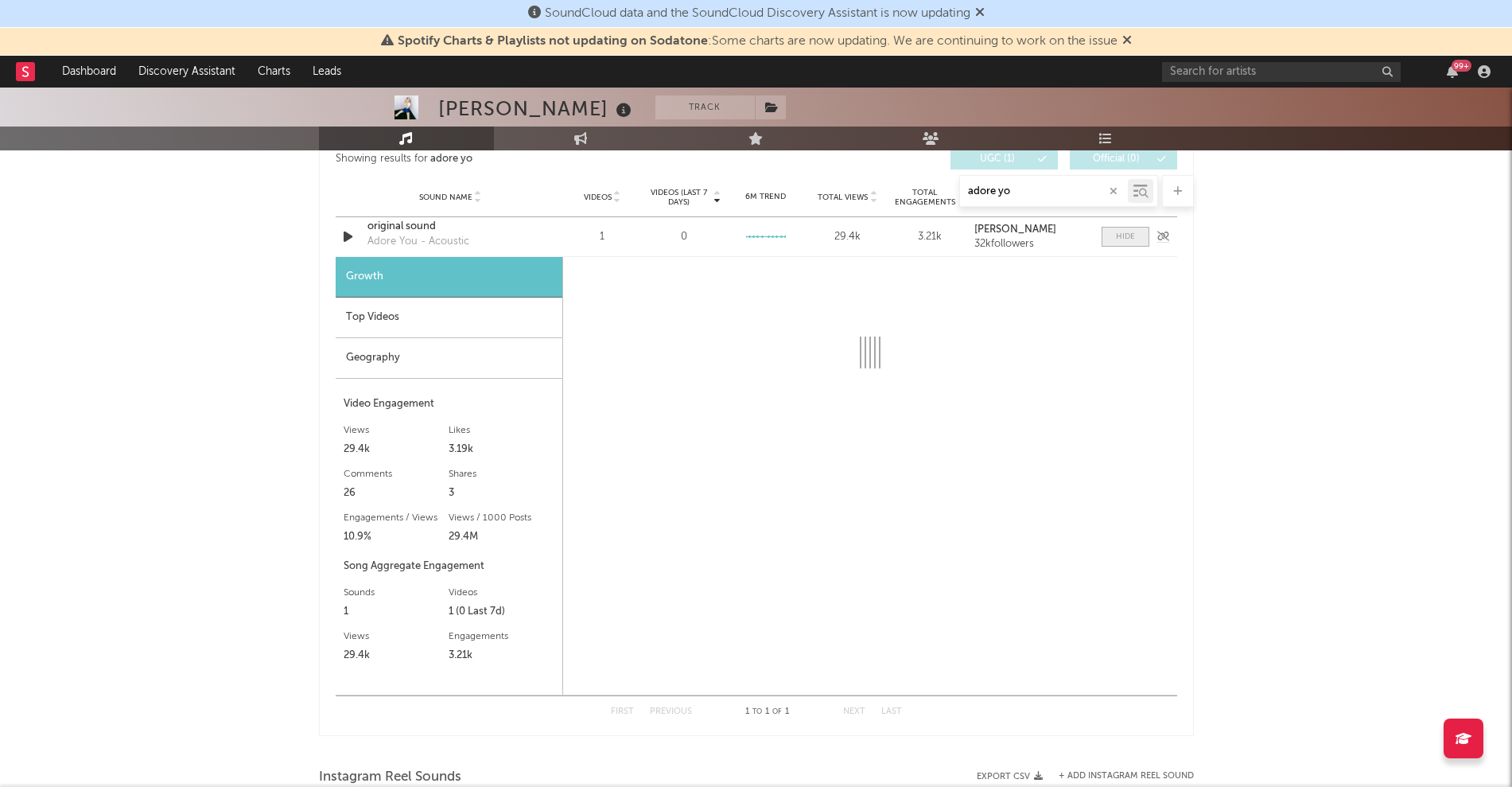
scroll to position [1094, 0]
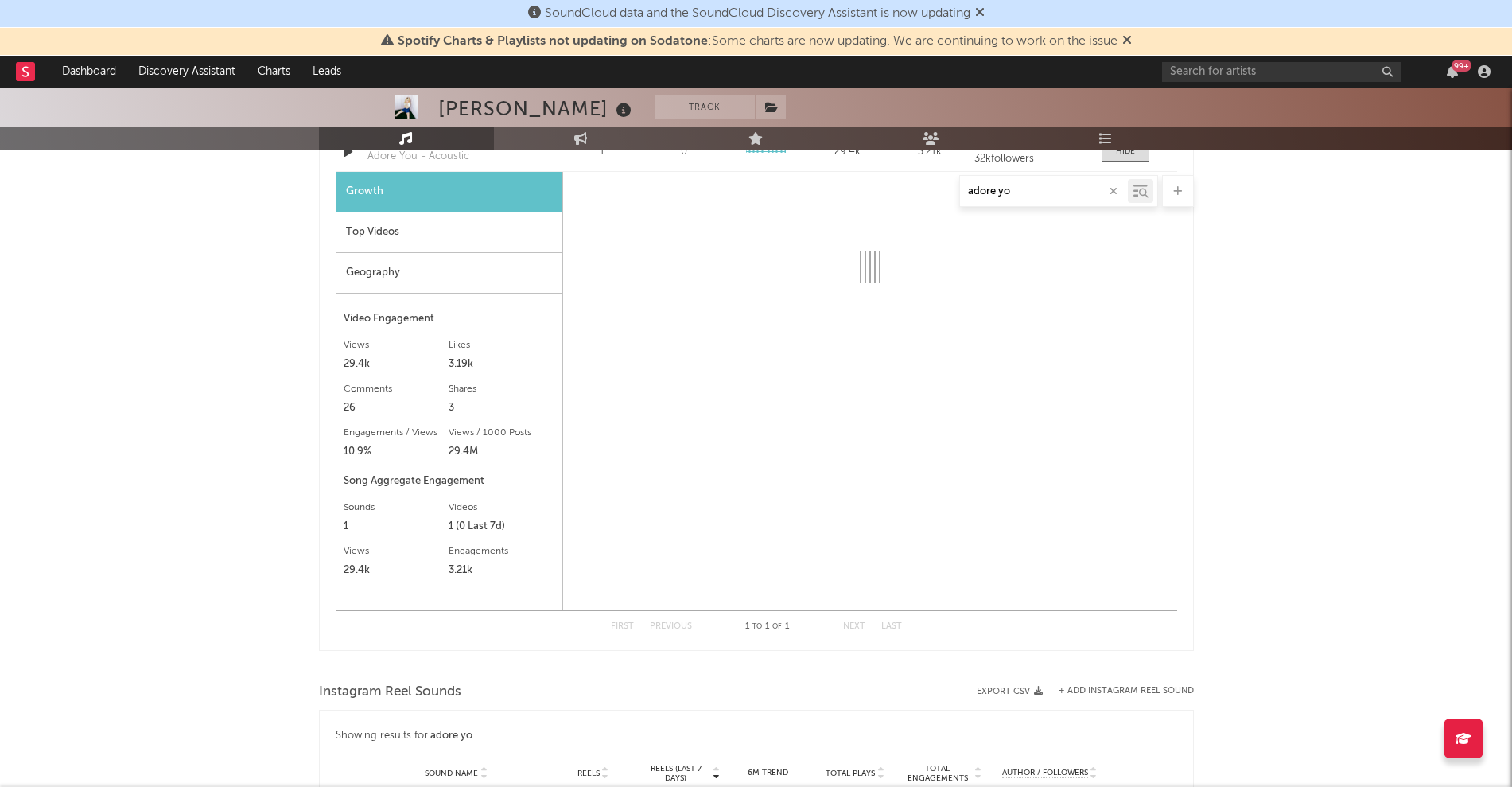
select select "6m"
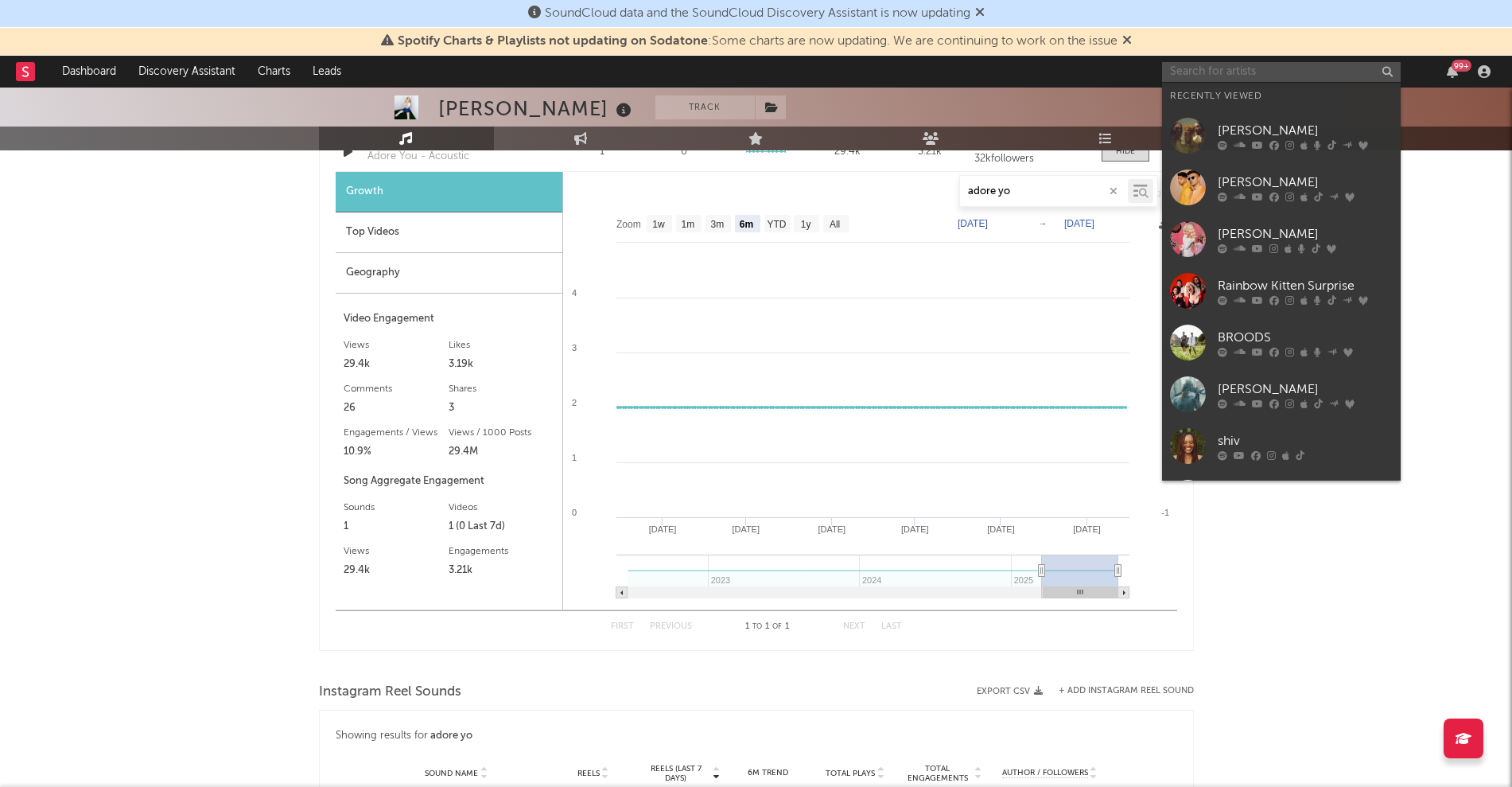
click at [1183, 63] on input "text" at bounding box center [1281, 71] width 238 height 20
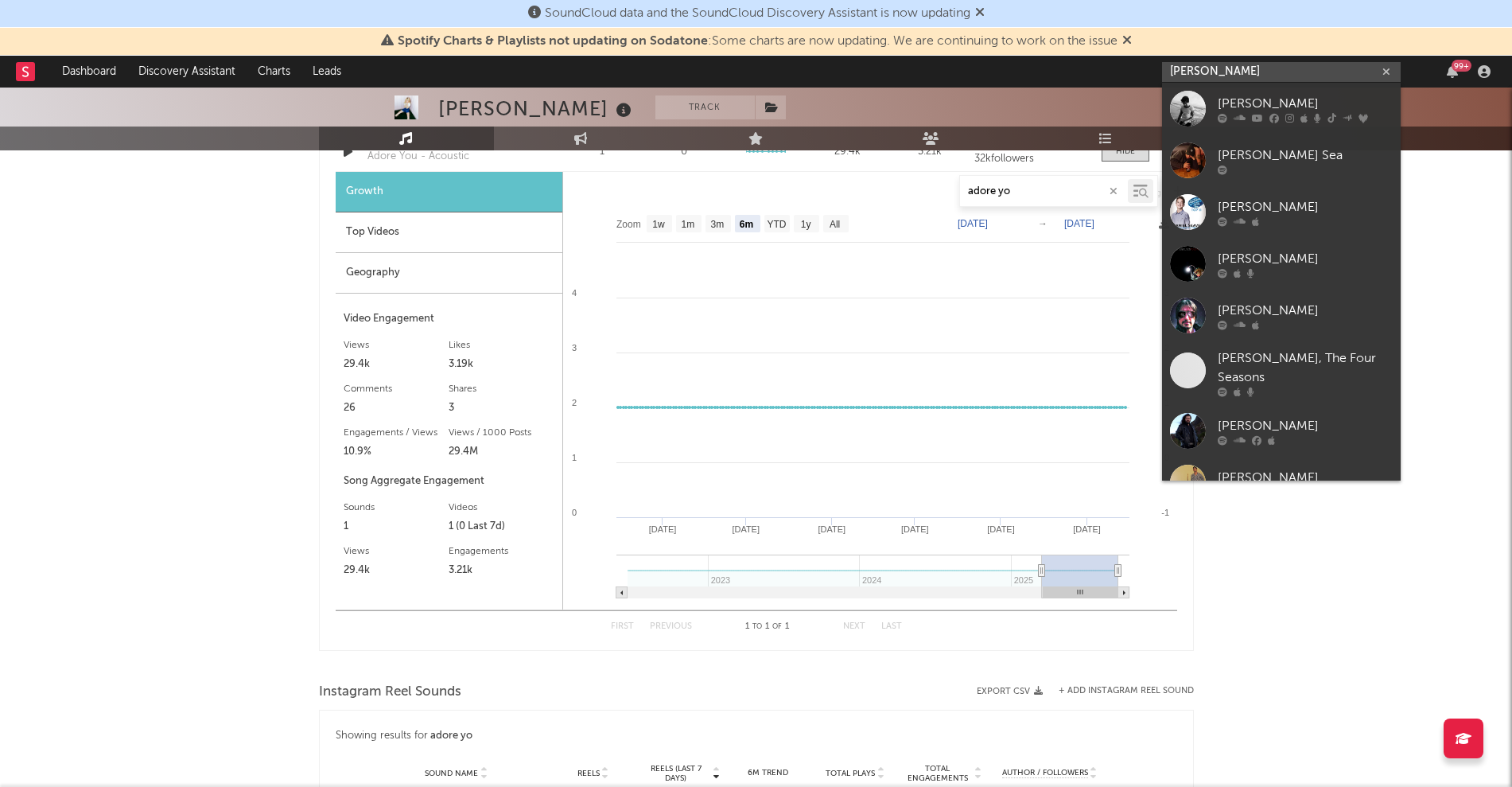
type input "[PERSON_NAME]"
drag, startPoint x: 1211, startPoint y: 94, endPoint x: 1219, endPoint y: 100, distance: 10.0
click at [1219, 100] on div "[PERSON_NAME]" at bounding box center [1305, 103] width 175 height 19
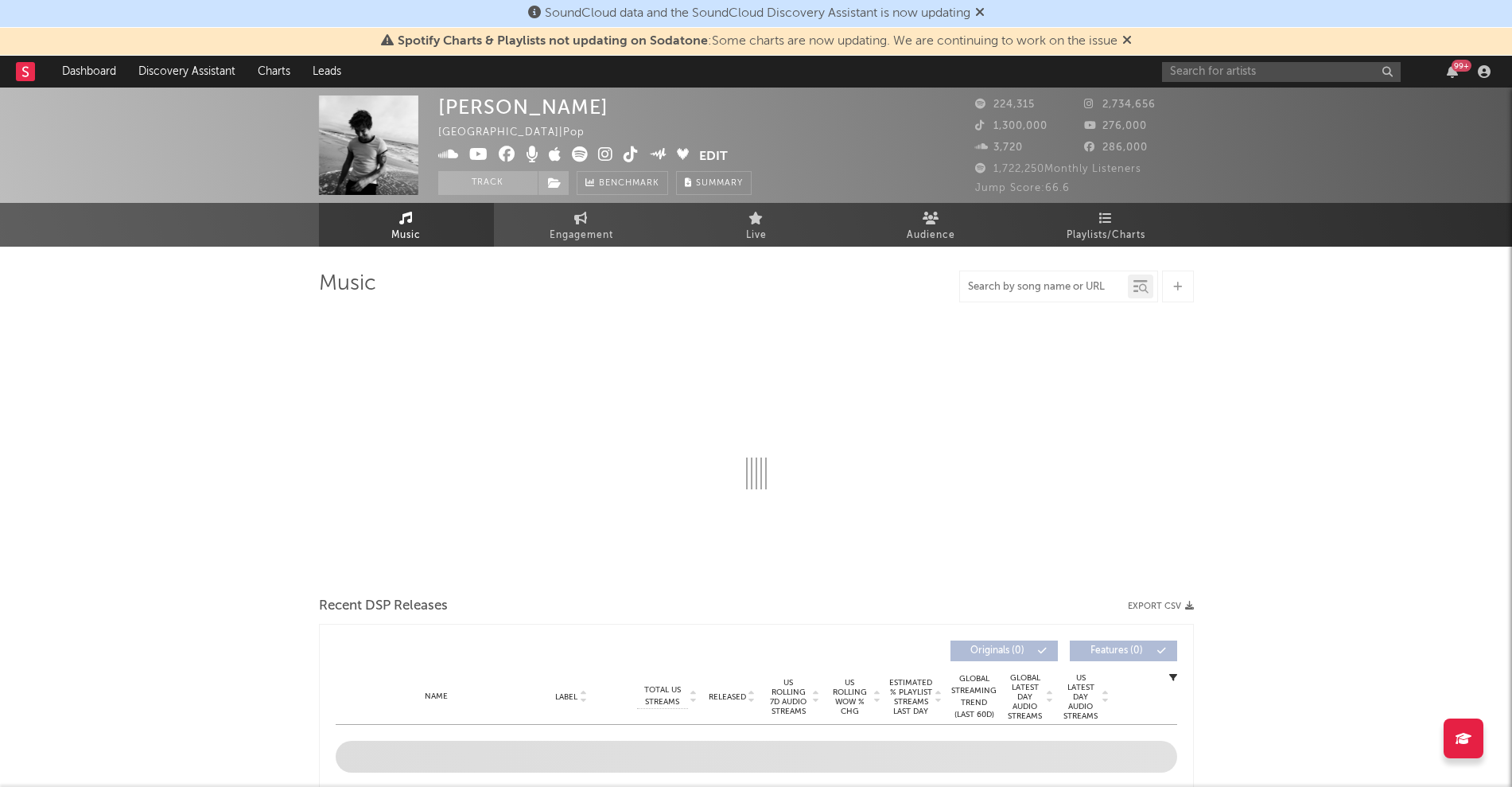
click at [1050, 288] on input "text" at bounding box center [1043, 287] width 168 height 13
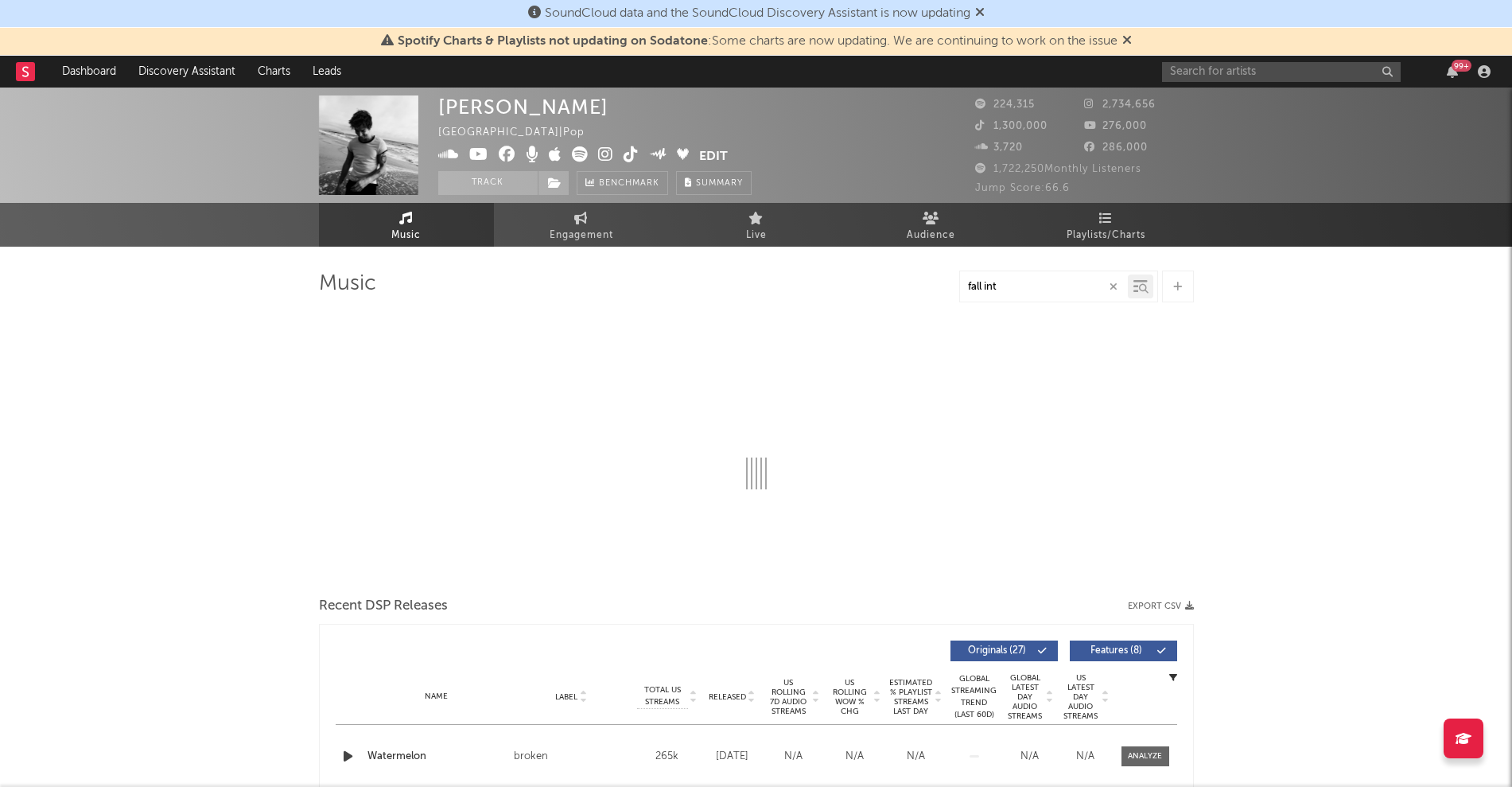
type input "fall into"
select select "6m"
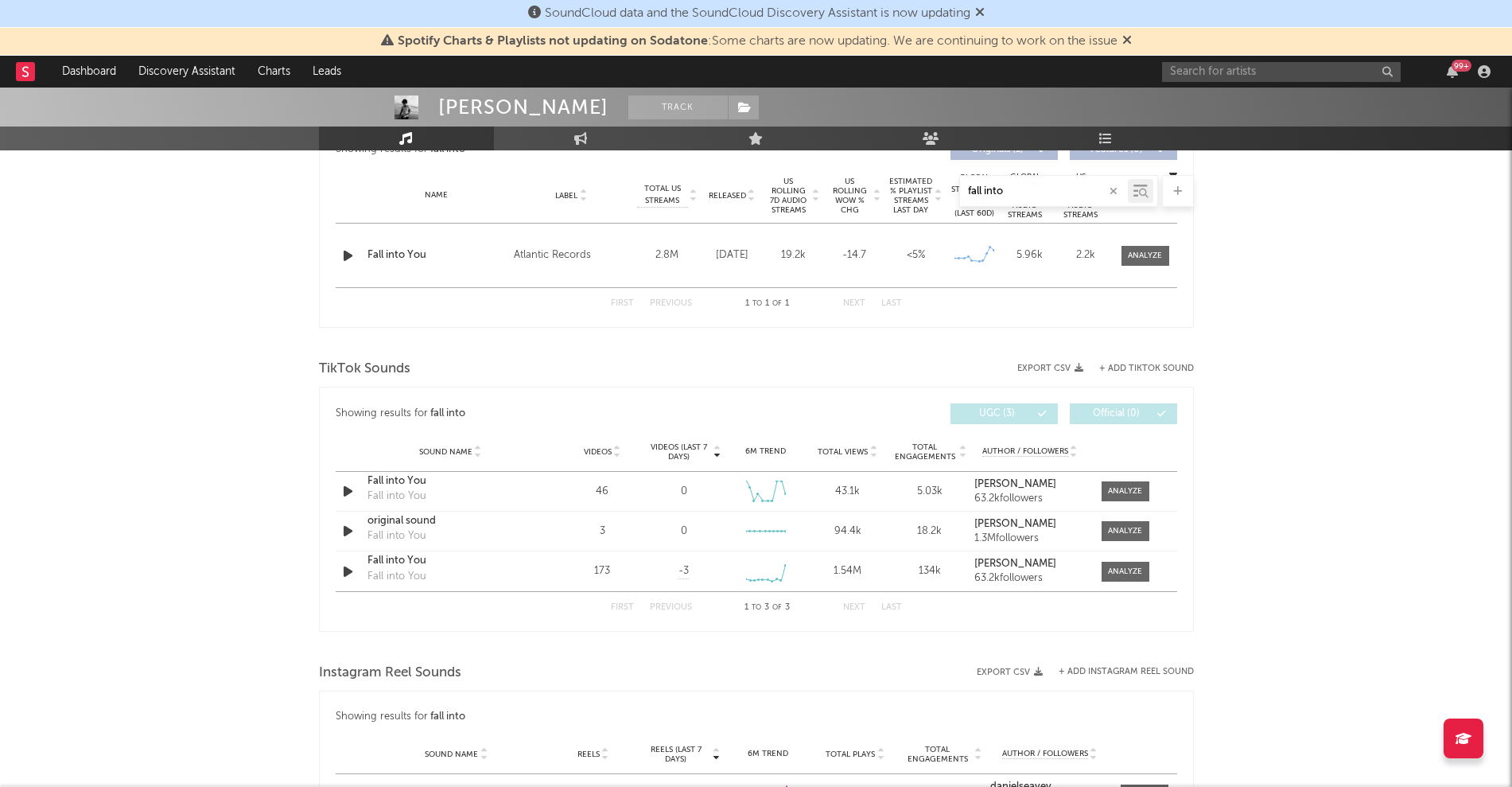
scroll to position [597, 0]
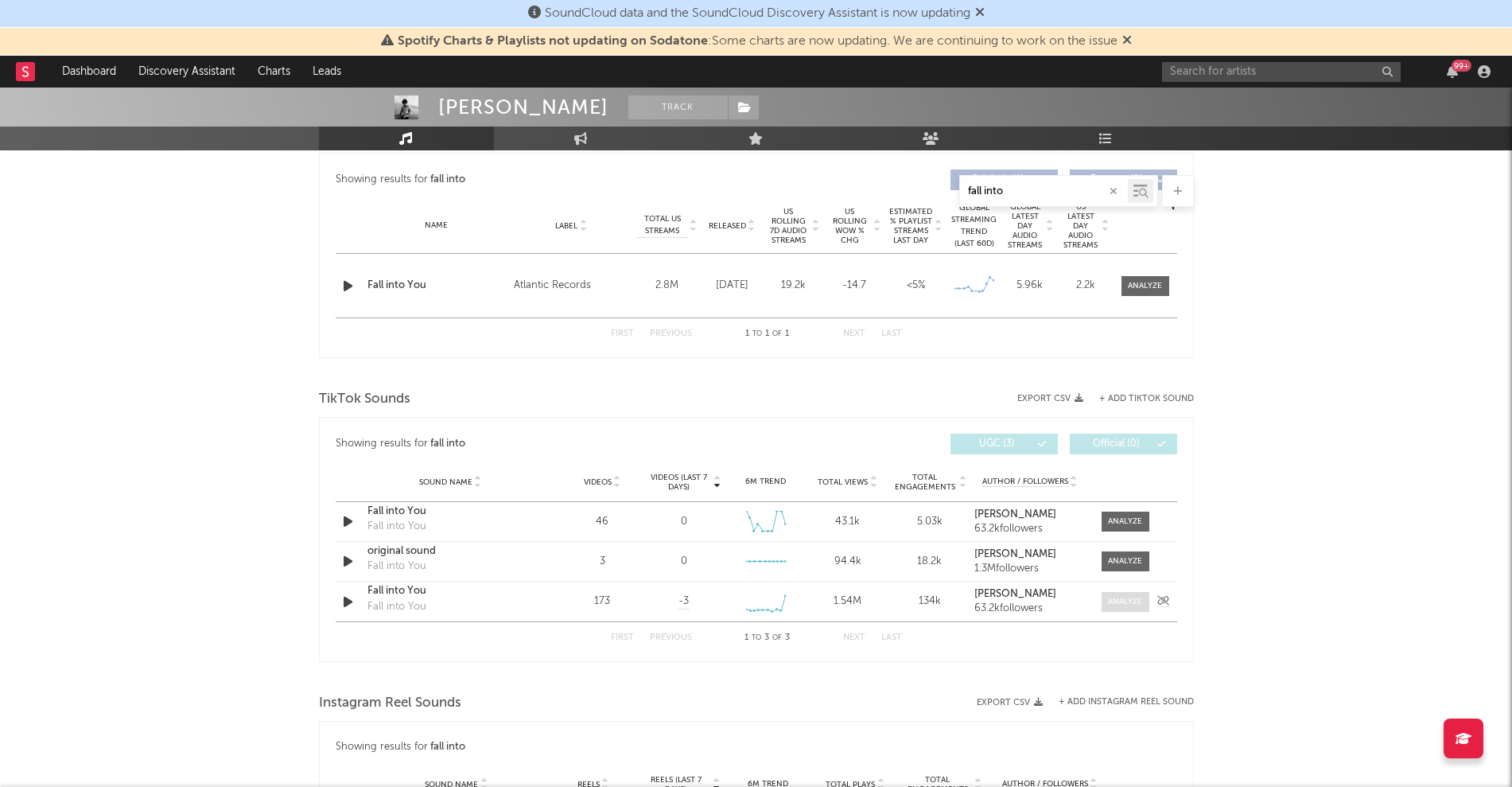
type input "fall into"
click at [1140, 605] on div at bounding box center [1125, 602] width 34 height 12
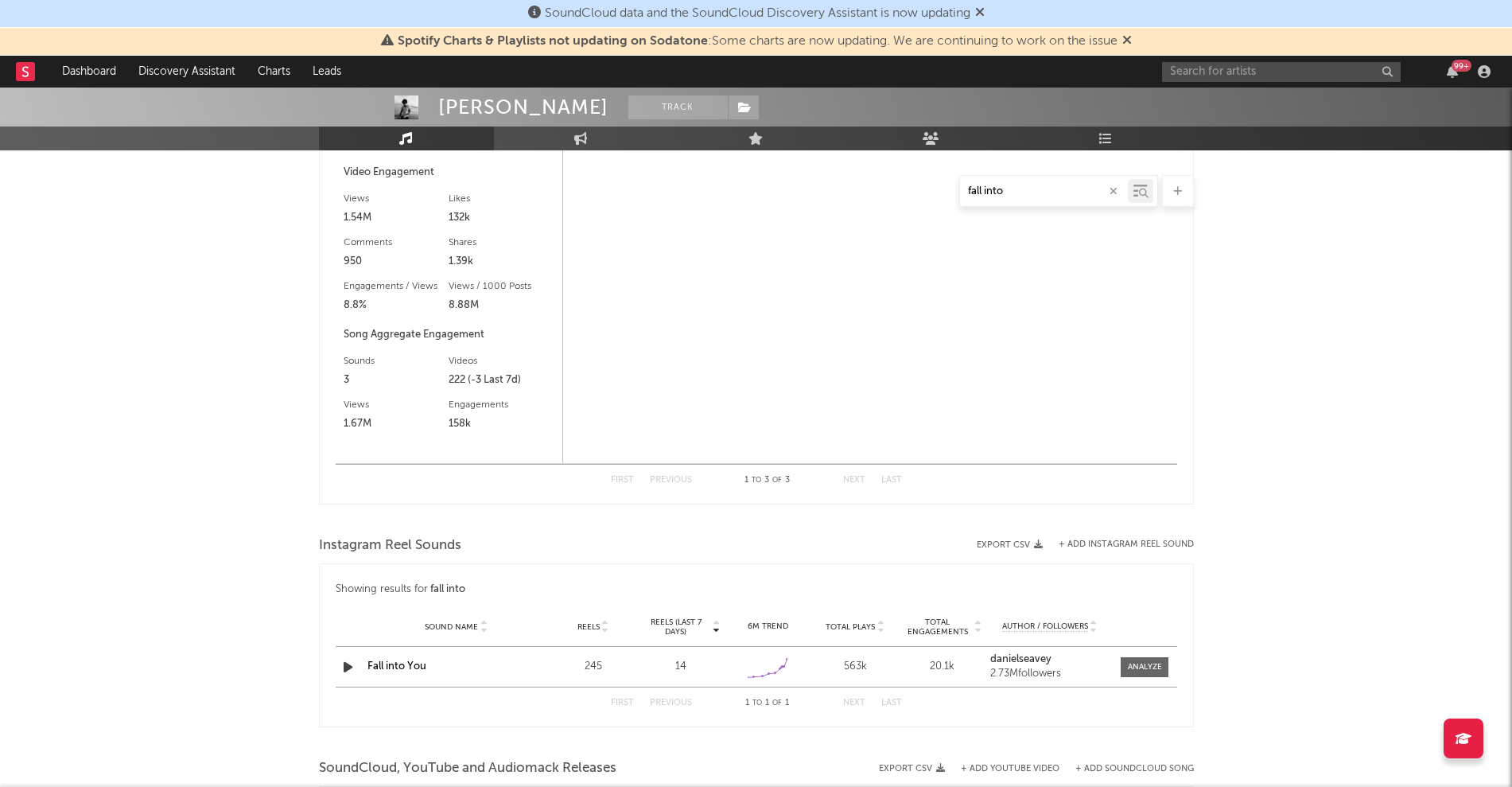
scroll to position [1193, 0]
select select "6m"
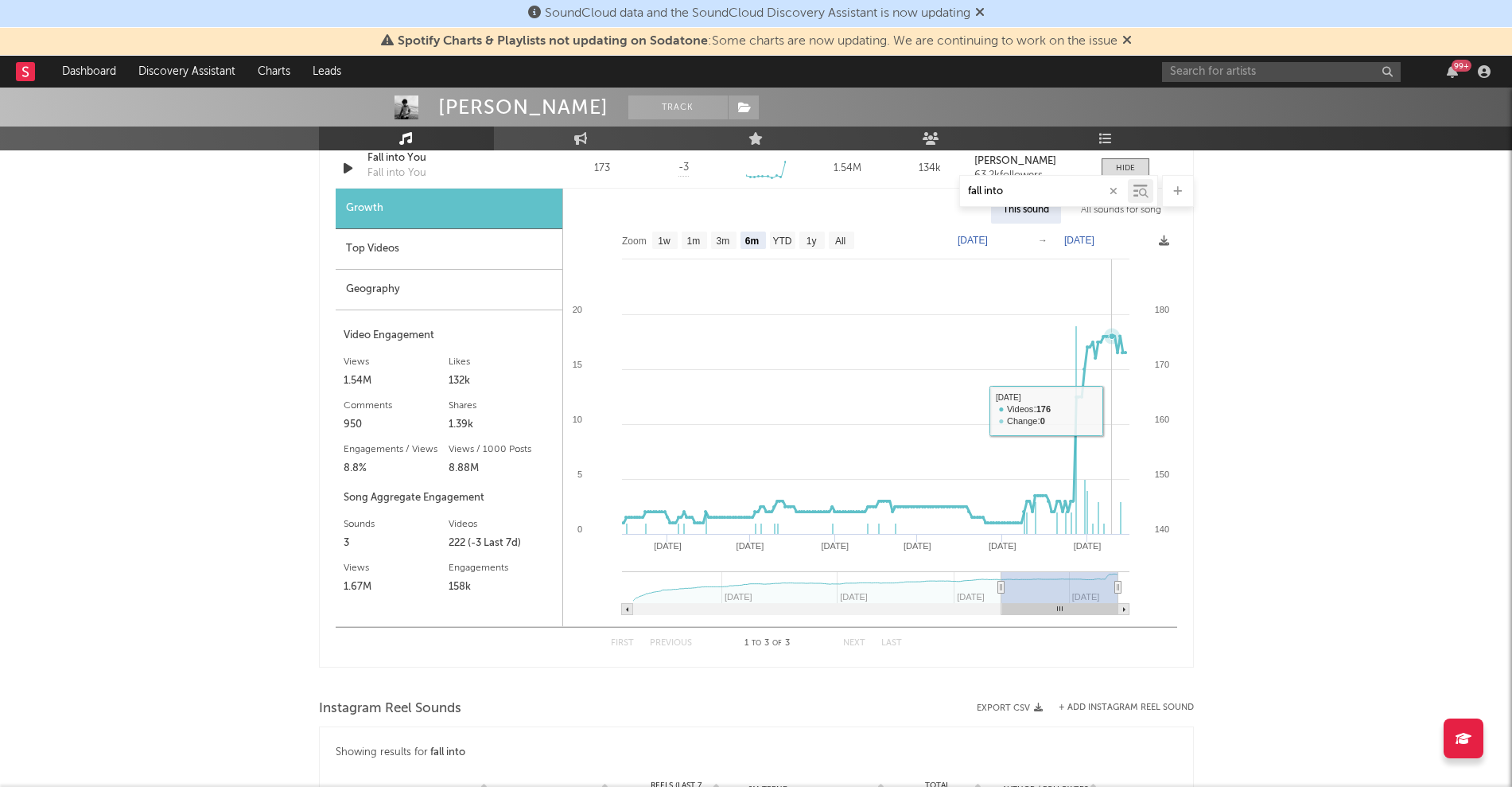
scroll to position [995, 0]
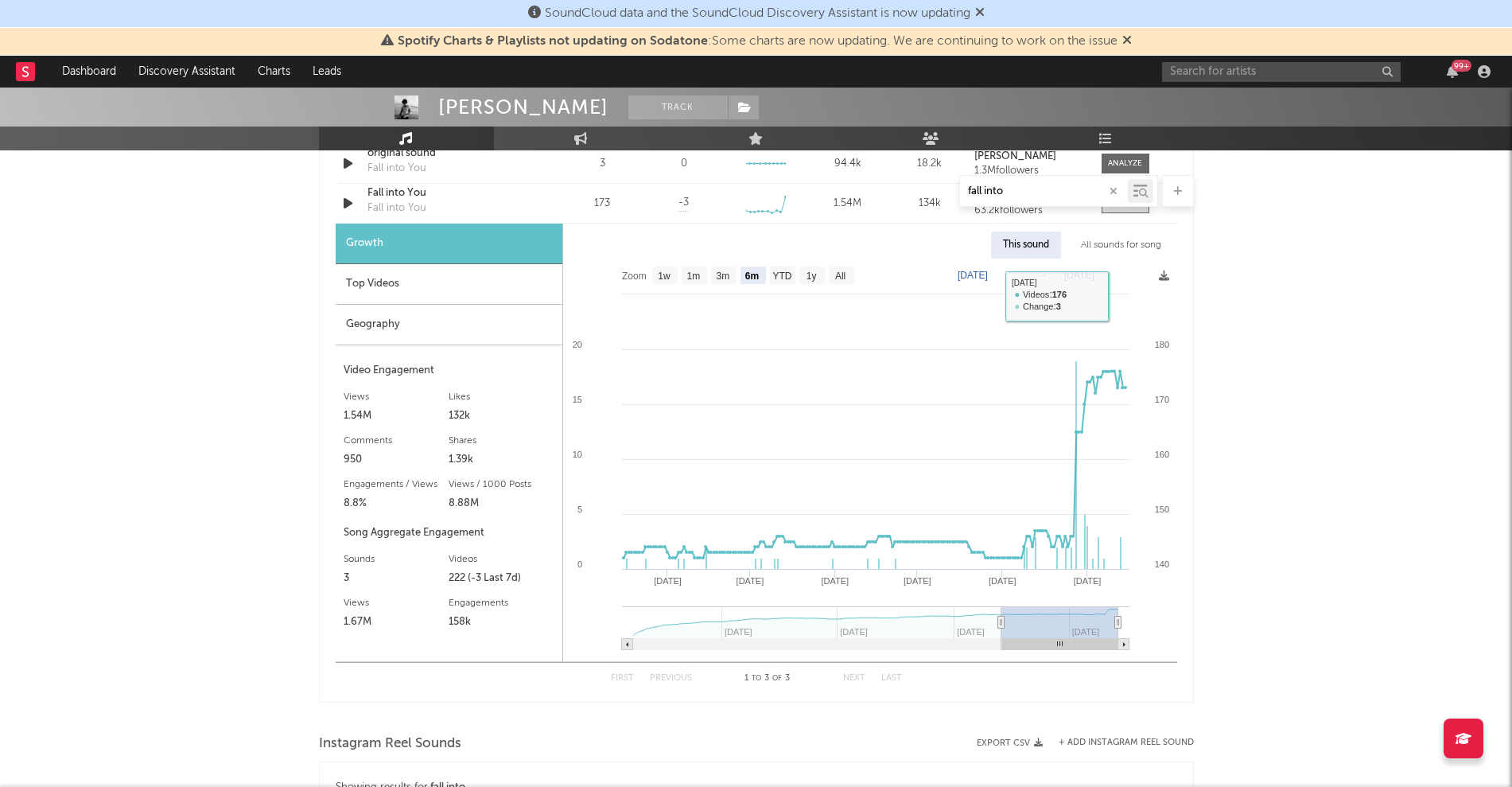
click at [1115, 257] on div "All sounds for song" at bounding box center [1120, 245] width 104 height 27
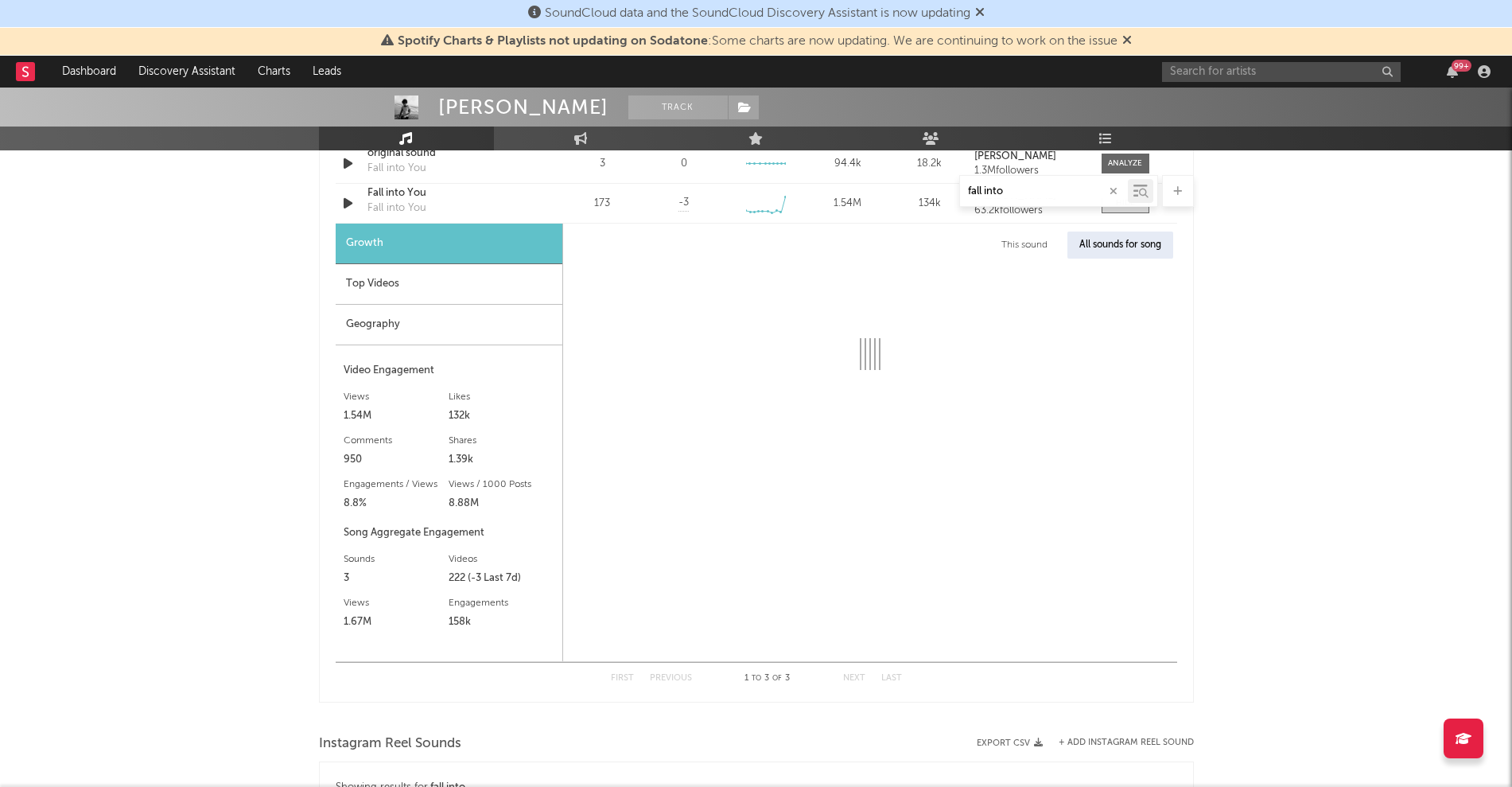
select select "1w"
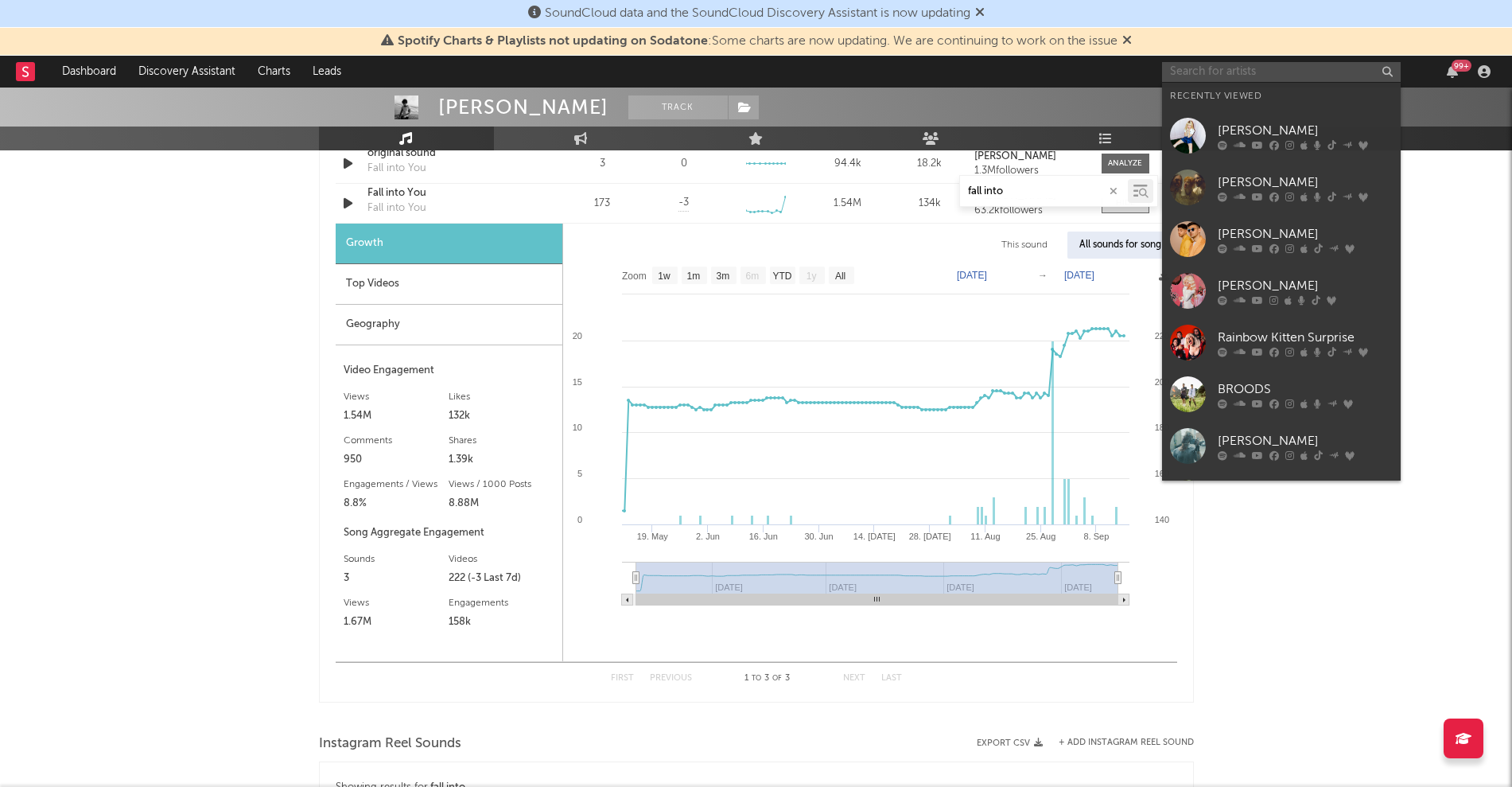
click at [1186, 71] on input "text" at bounding box center [1281, 71] width 238 height 20
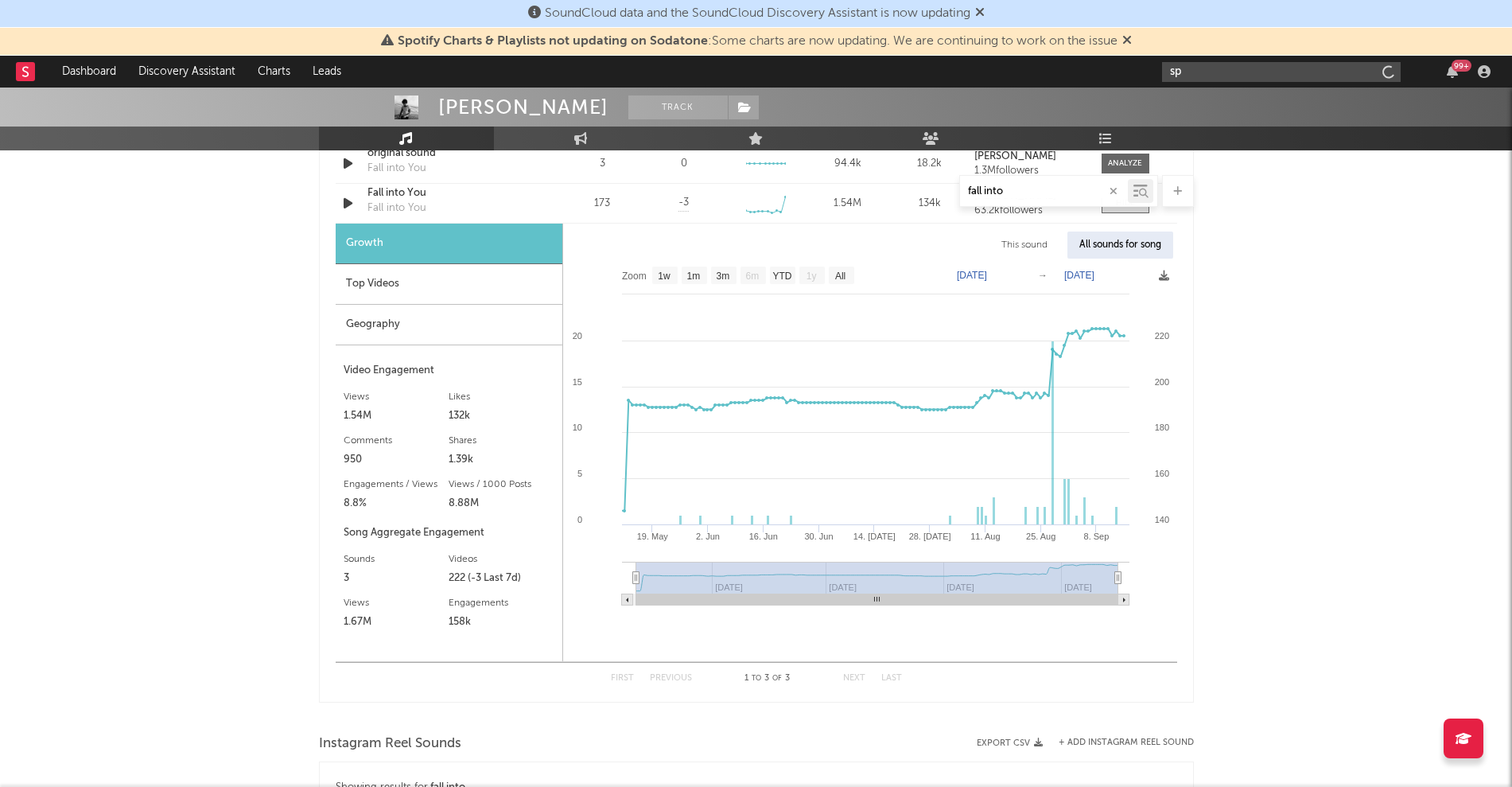
type input "s"
type input "[PERSON_NAME]"
click at [1281, 111] on div "[PERSON_NAME]" at bounding box center [1305, 103] width 175 height 19
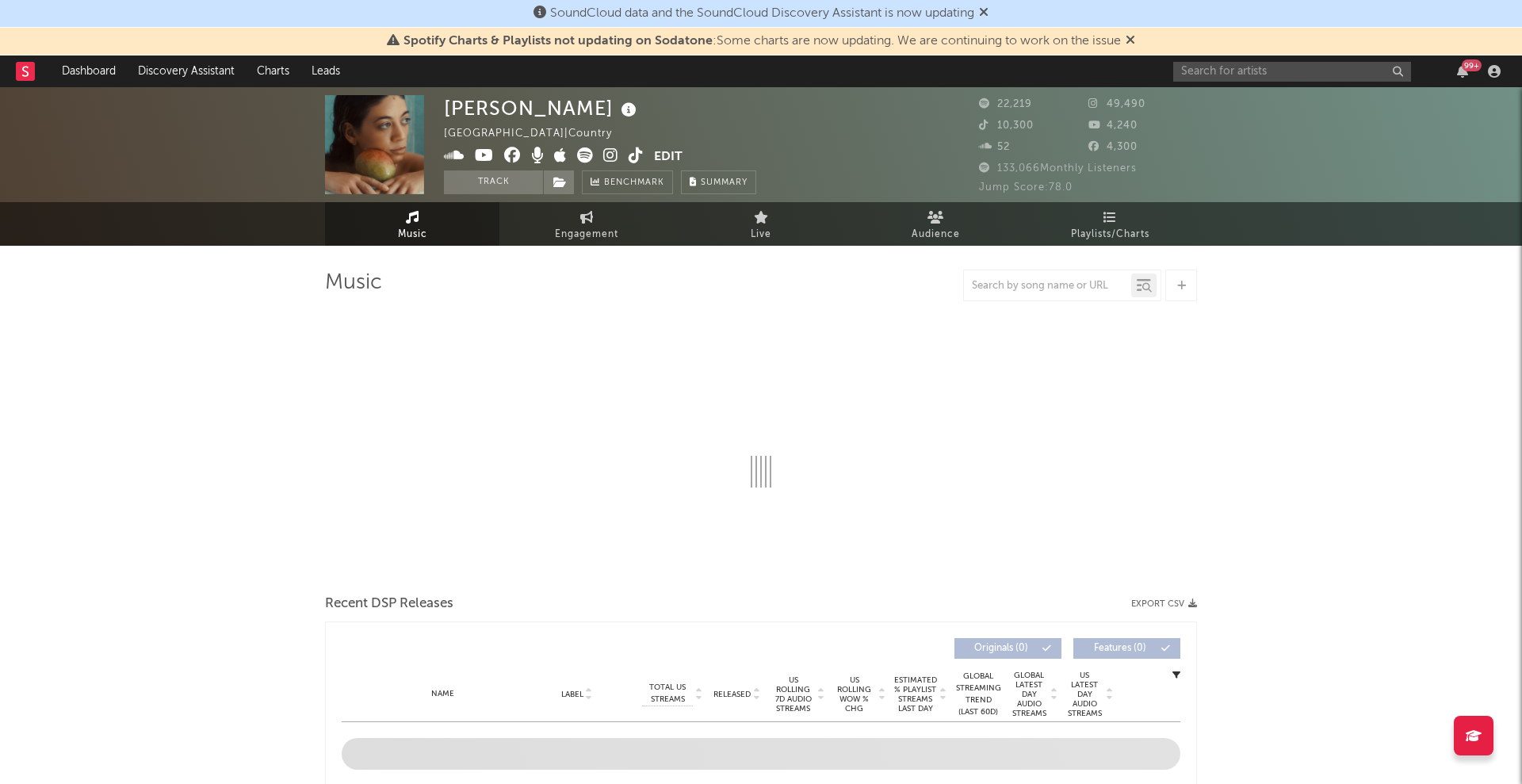
select select "6m"
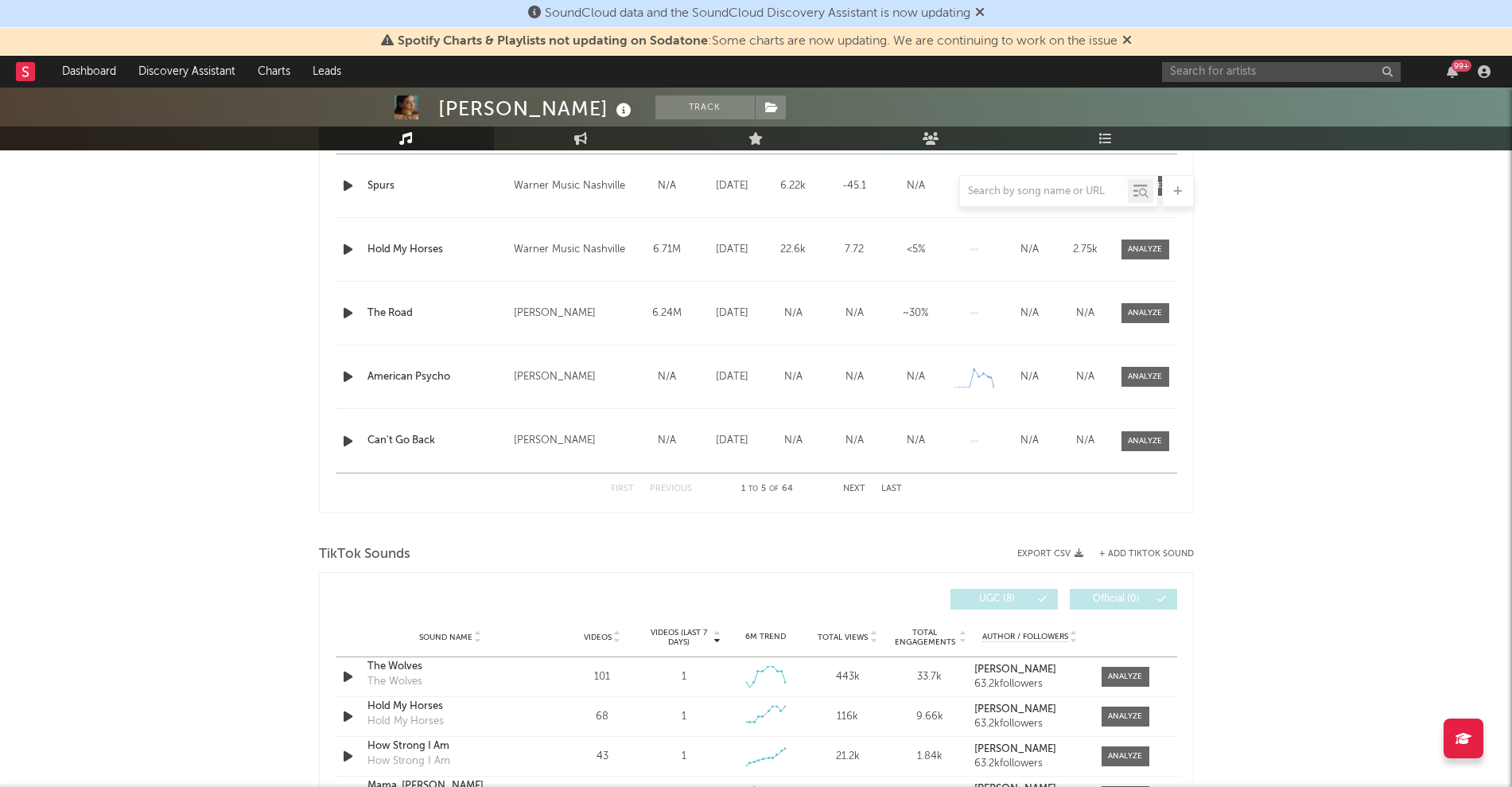
scroll to position [796, 0]
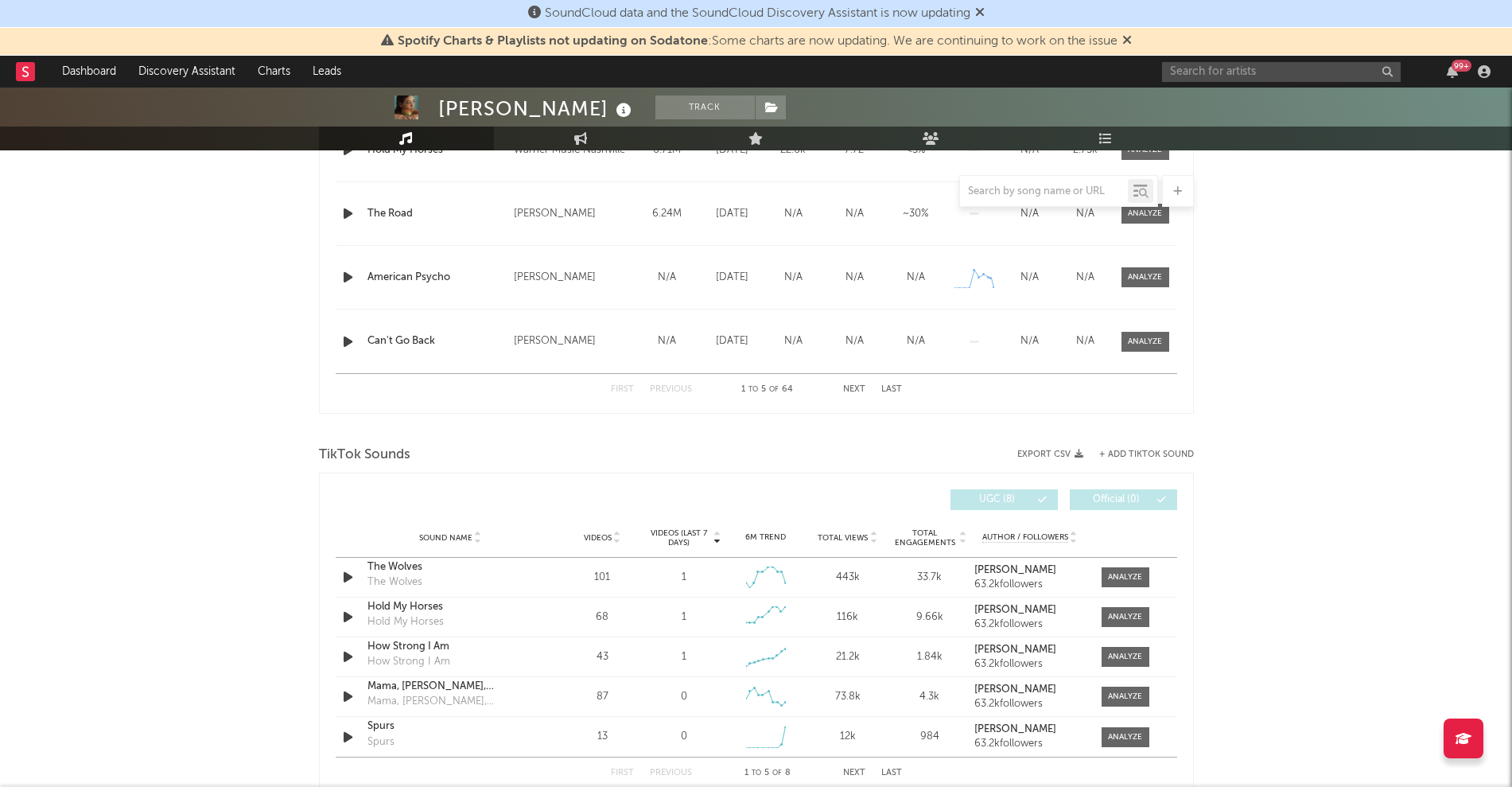
drag, startPoint x: 1115, startPoint y: 730, endPoint x: 1133, endPoint y: 468, distance: 262.6
click at [1115, 731] on div at bounding box center [1125, 737] width 34 height 12
click at [1089, 192] on input "text" at bounding box center [1043, 191] width 168 height 13
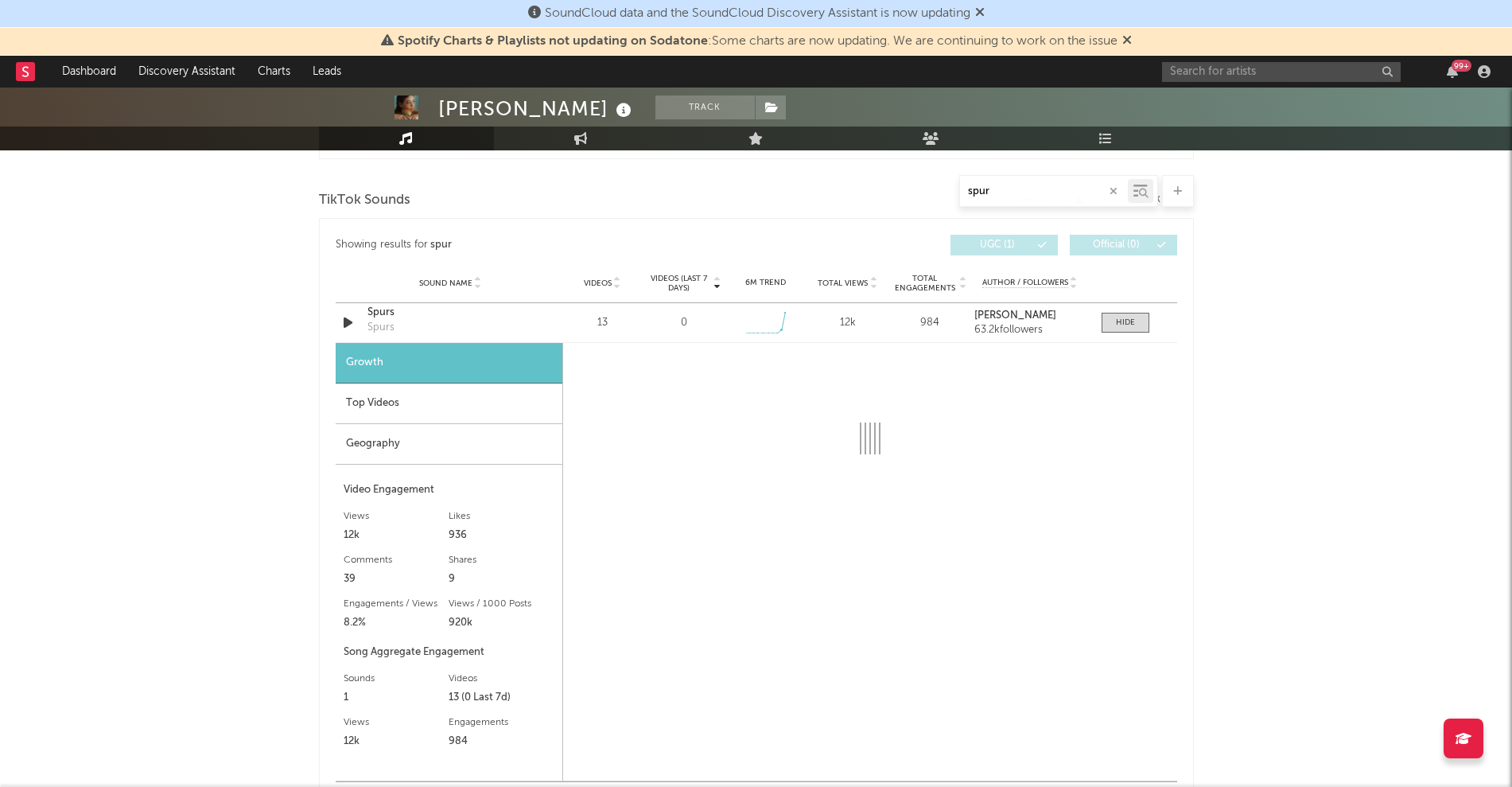
type input "spur"
click at [1167, 78] on input "text" at bounding box center [1281, 71] width 238 height 20
select select "6m"
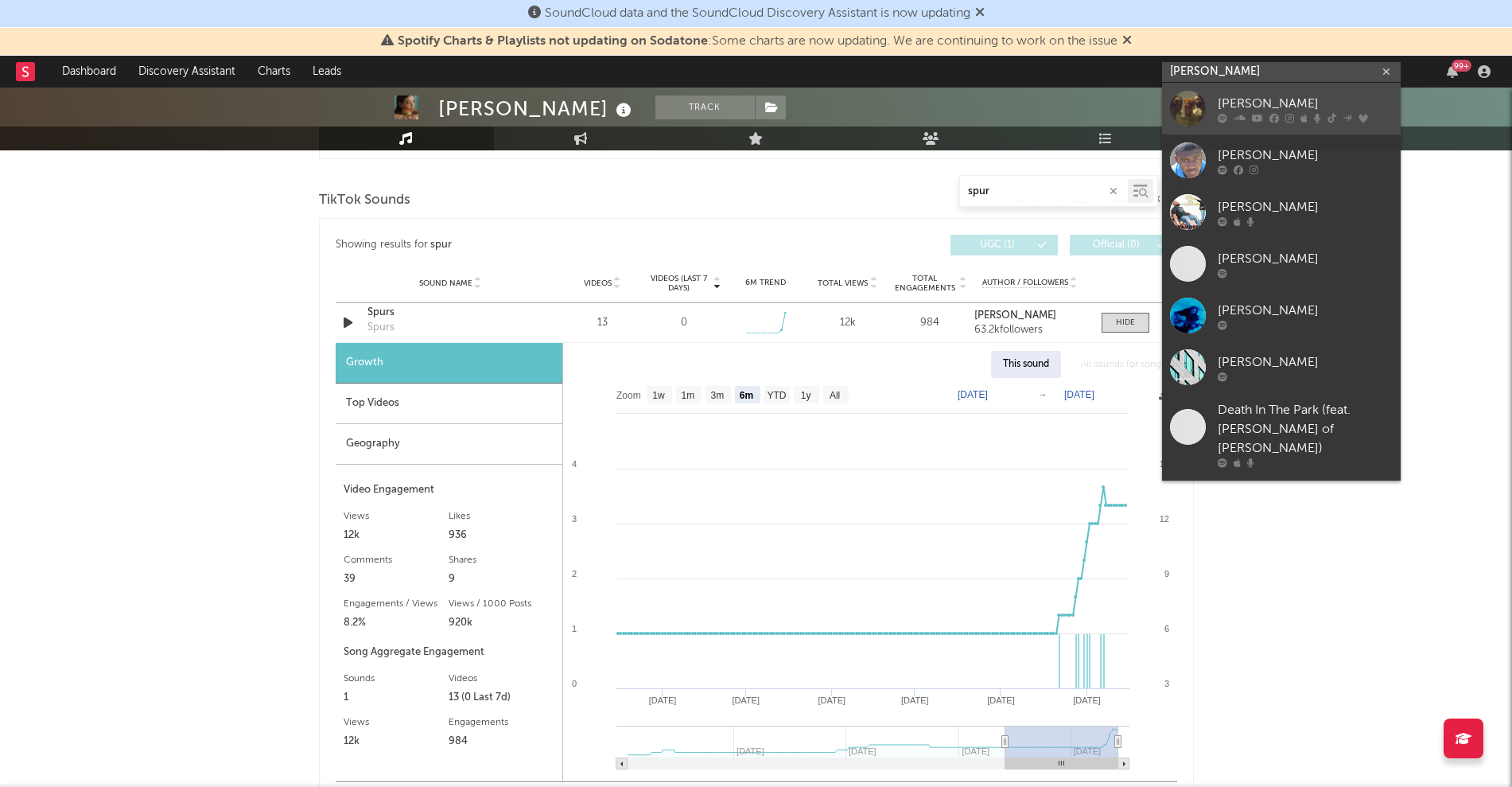
type input "[PERSON_NAME]"
click at [1251, 117] on icon at bounding box center [1256, 117] width 11 height 9
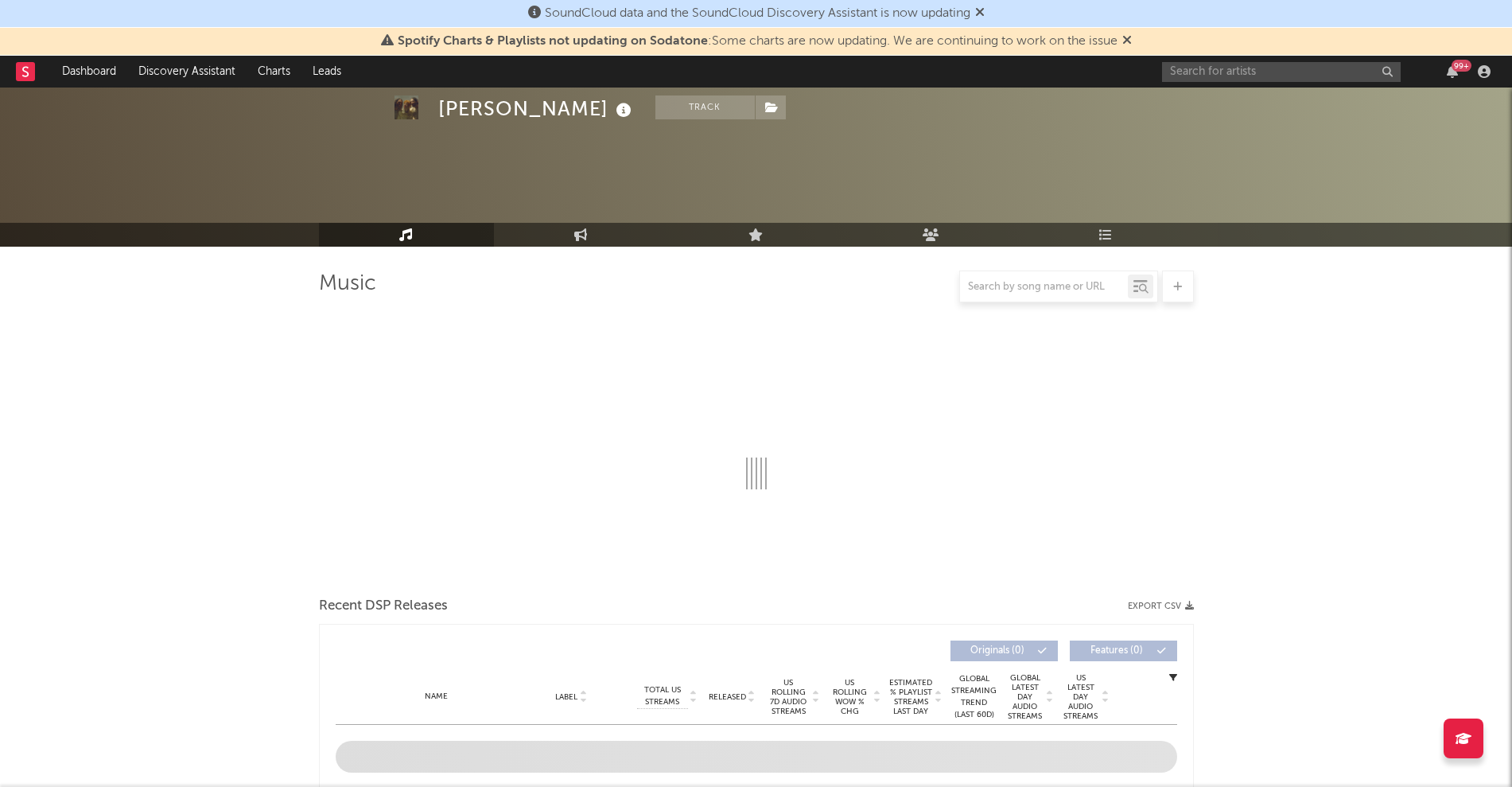
select select "6m"
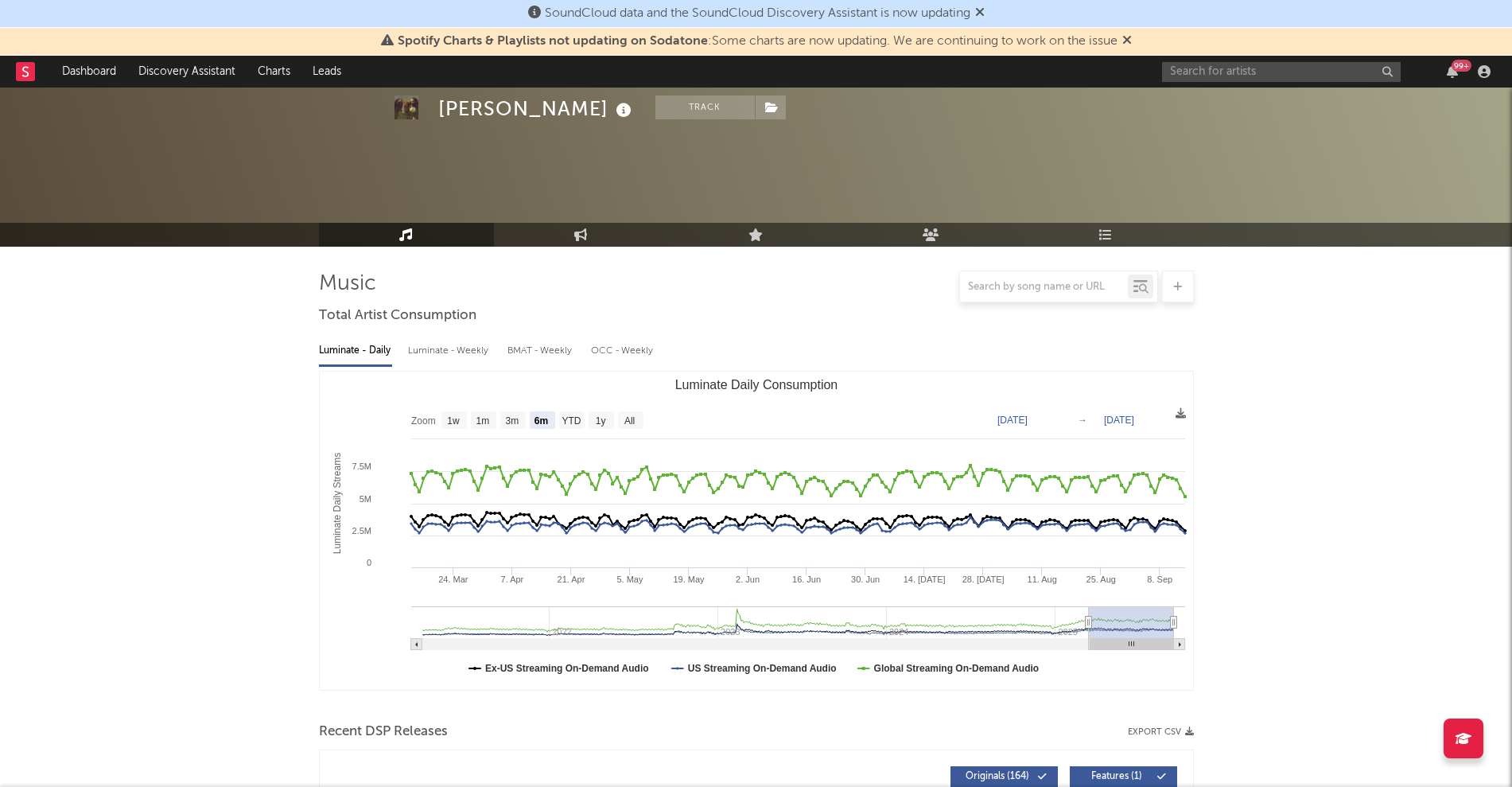
scroll to position [1020, 0]
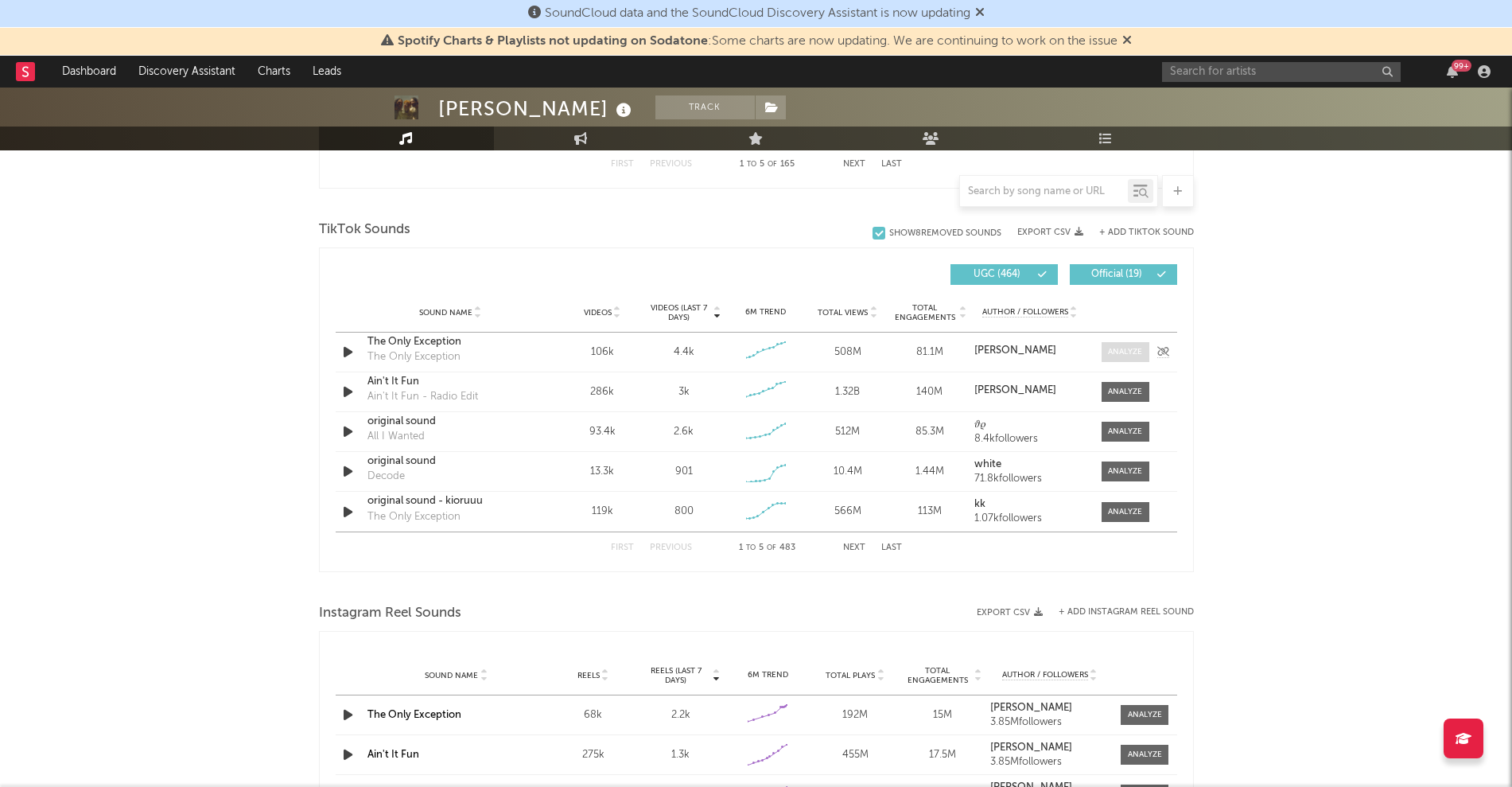
click at [1139, 349] on div at bounding box center [1125, 352] width 34 height 12
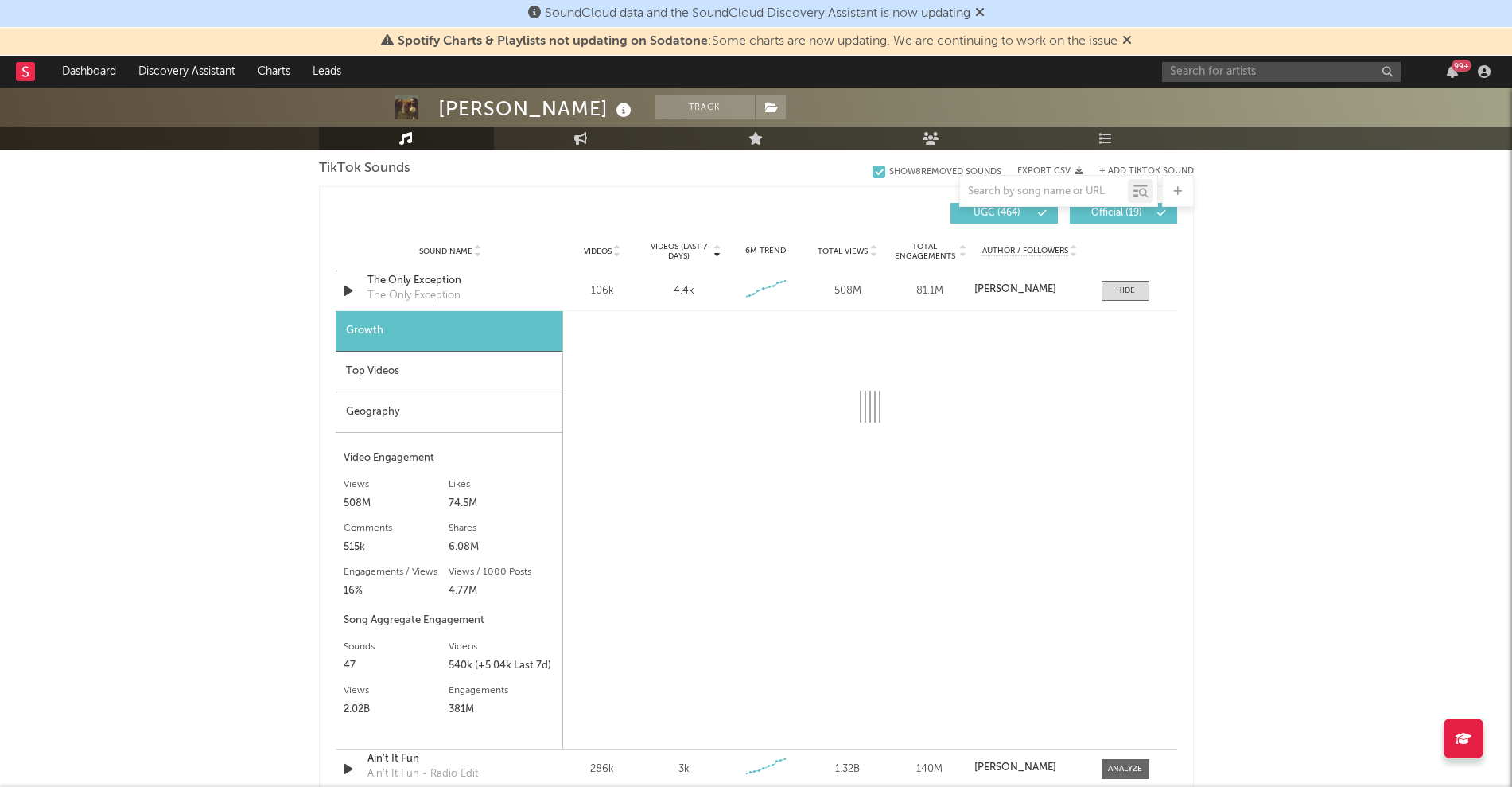
scroll to position [1048, 0]
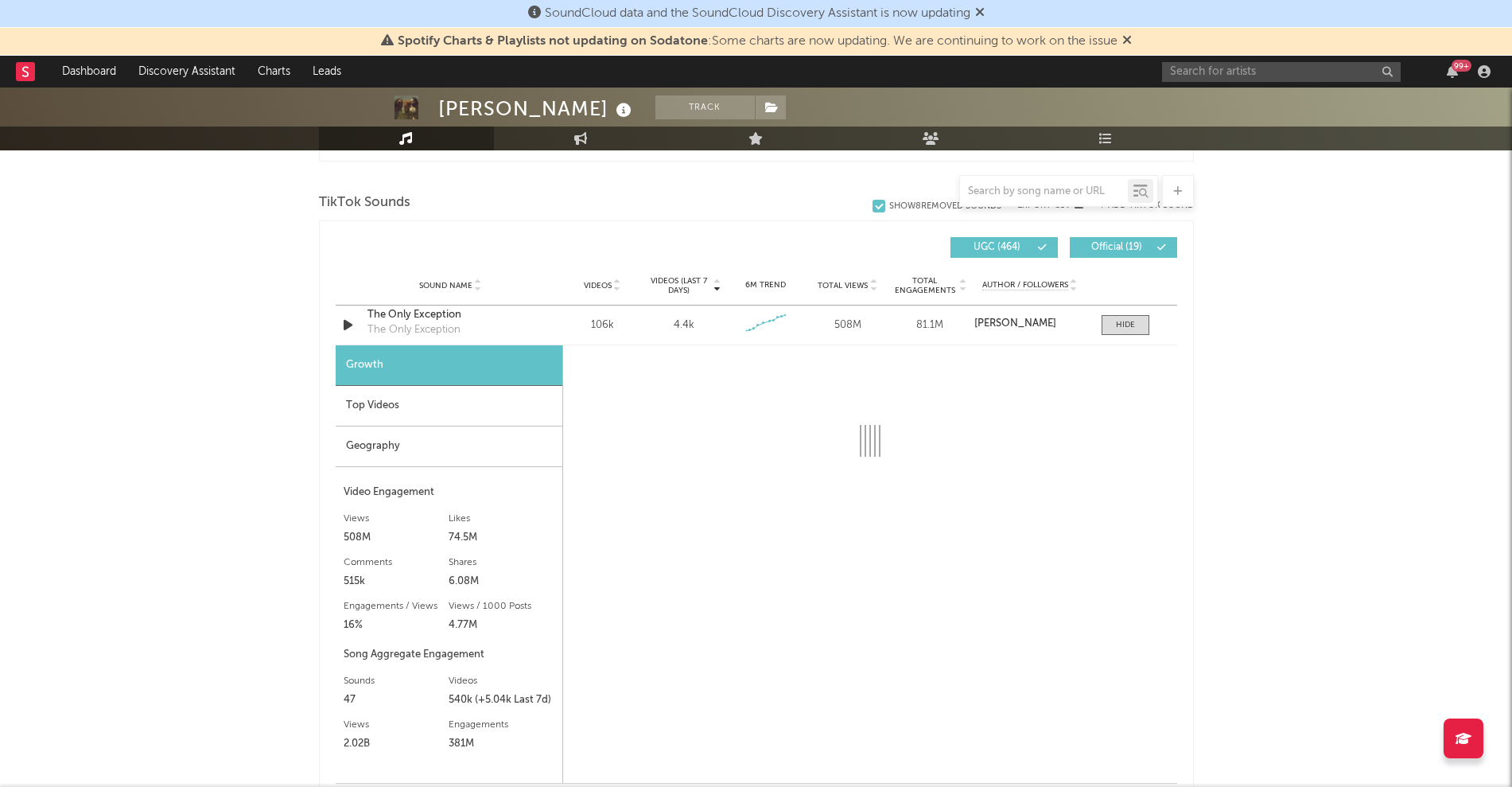
select select "6m"
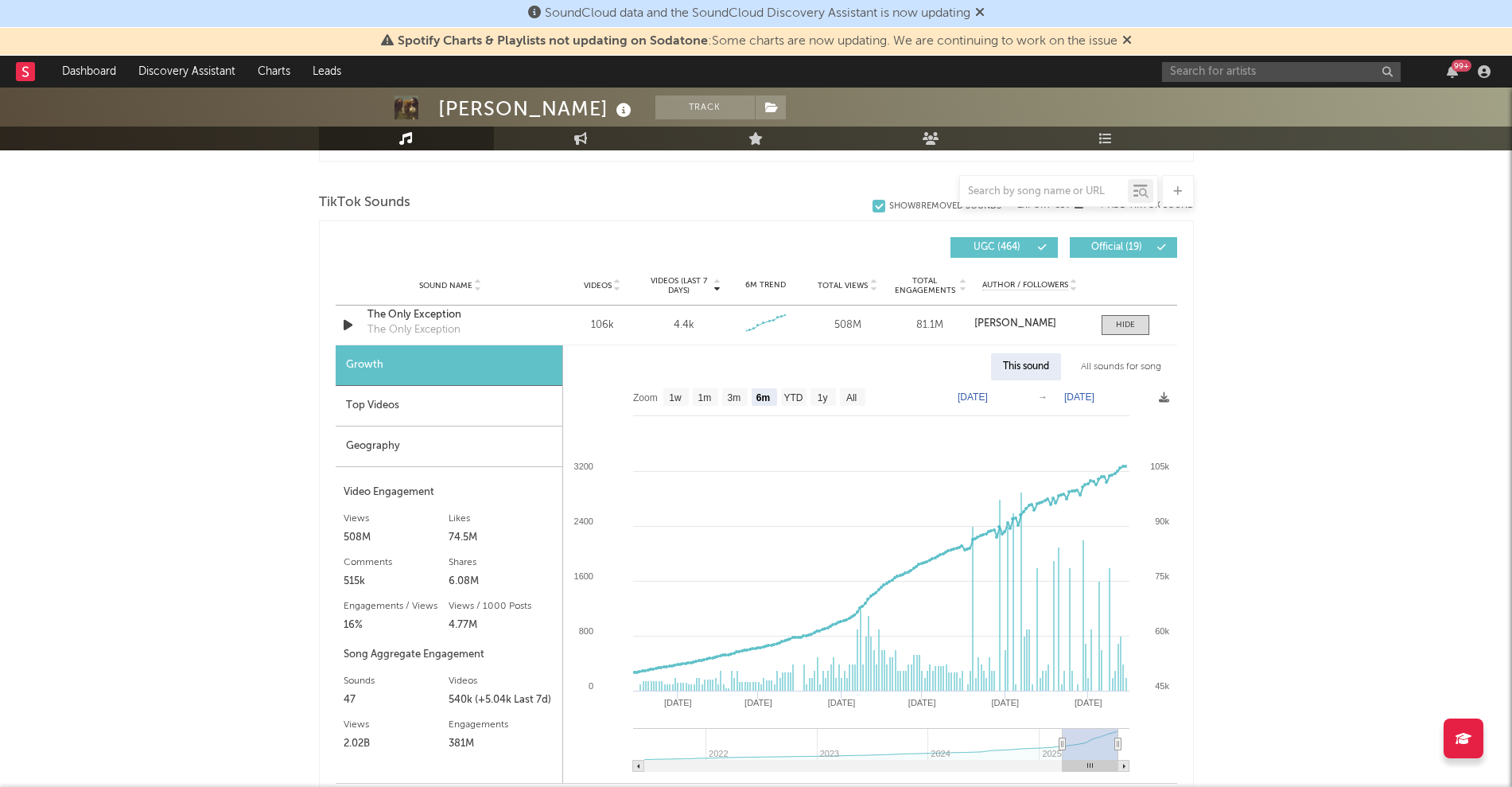
click at [1141, 357] on div "All sounds for song" at bounding box center [1120, 366] width 104 height 27
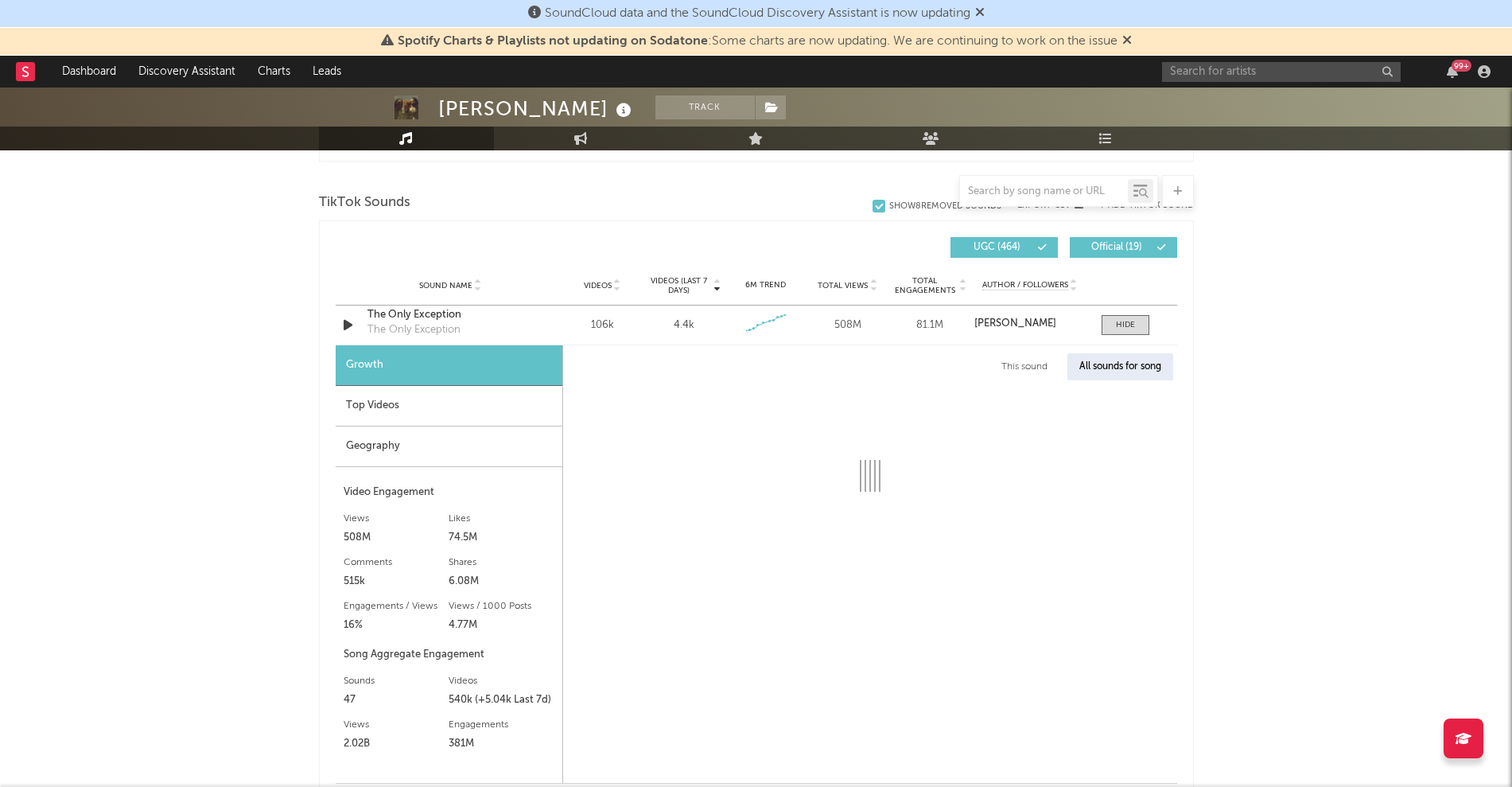
select select "1w"
